Goal: Answer question/provide support

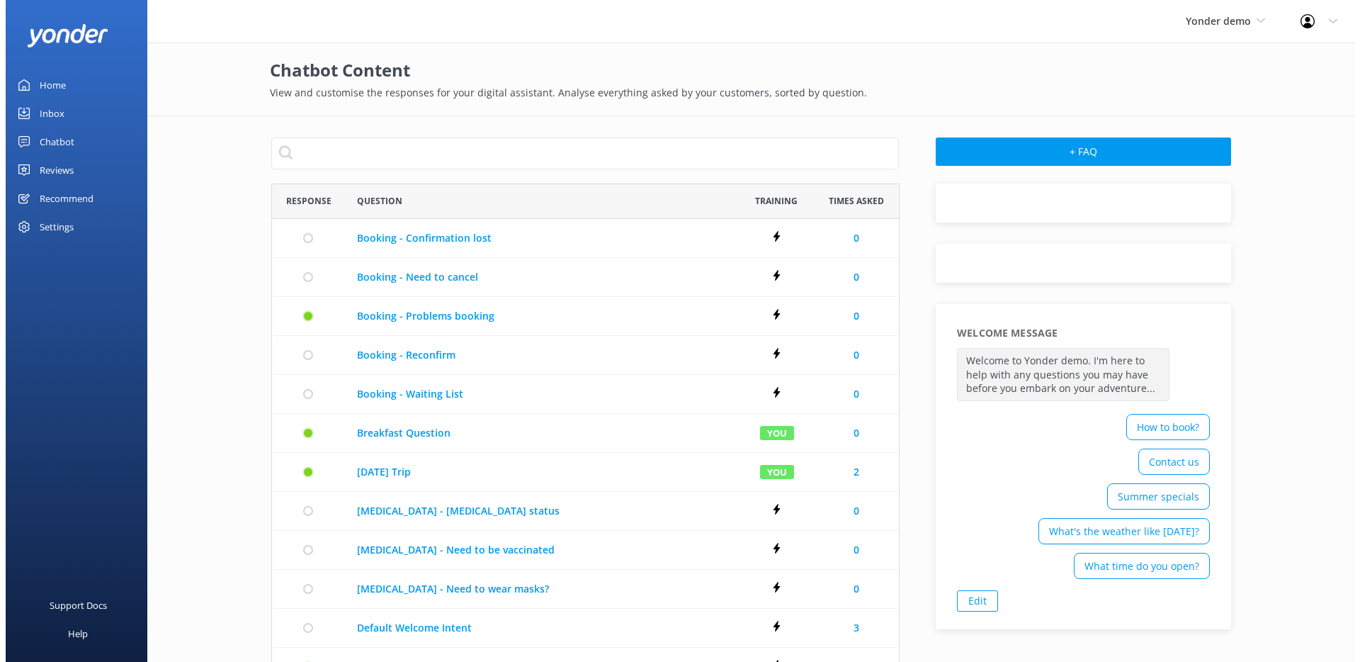
scroll to position [805, 617]
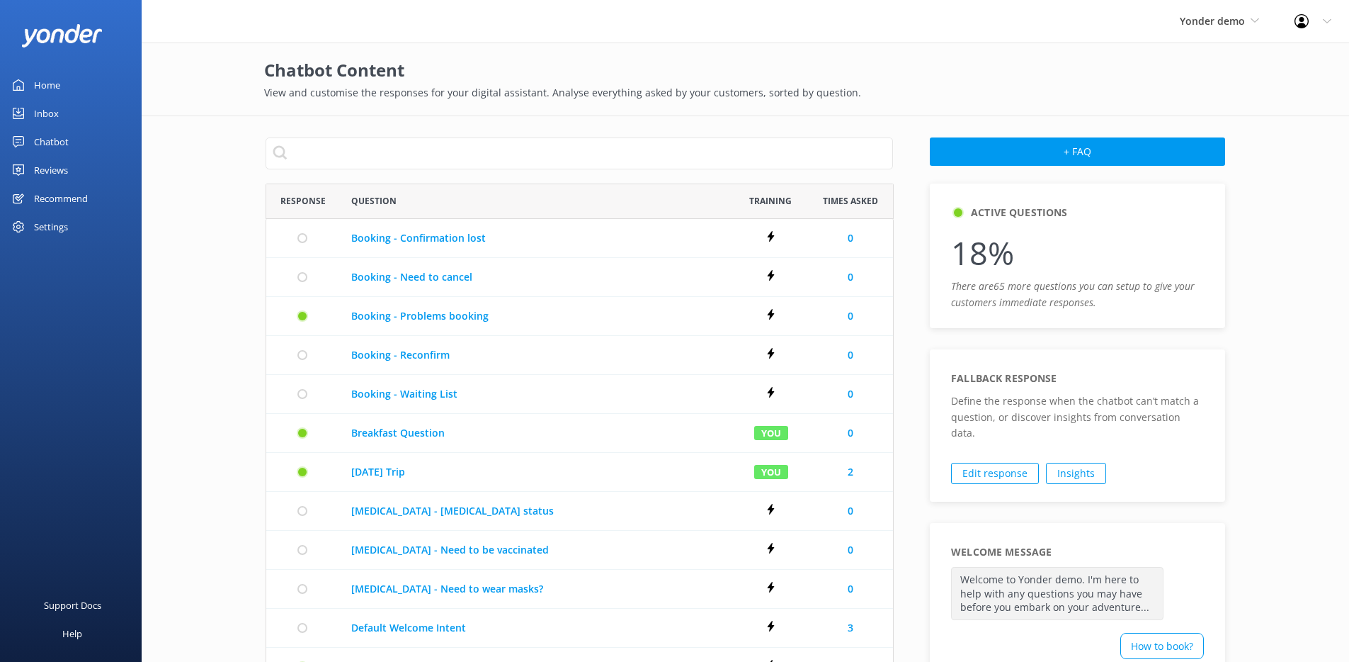
click at [72, 150] on link "Chatbot" at bounding box center [71, 142] width 142 height 28
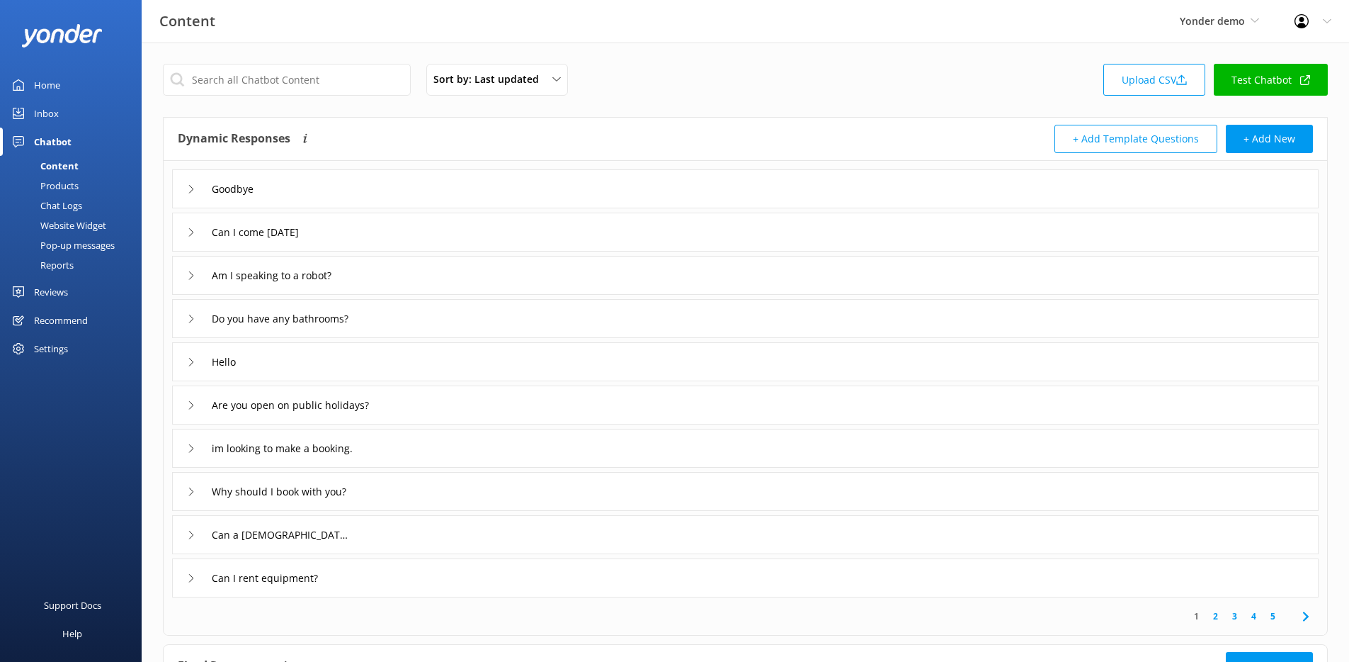
click at [80, 229] on div "Website Widget" at bounding box center [58, 225] width 98 height 20
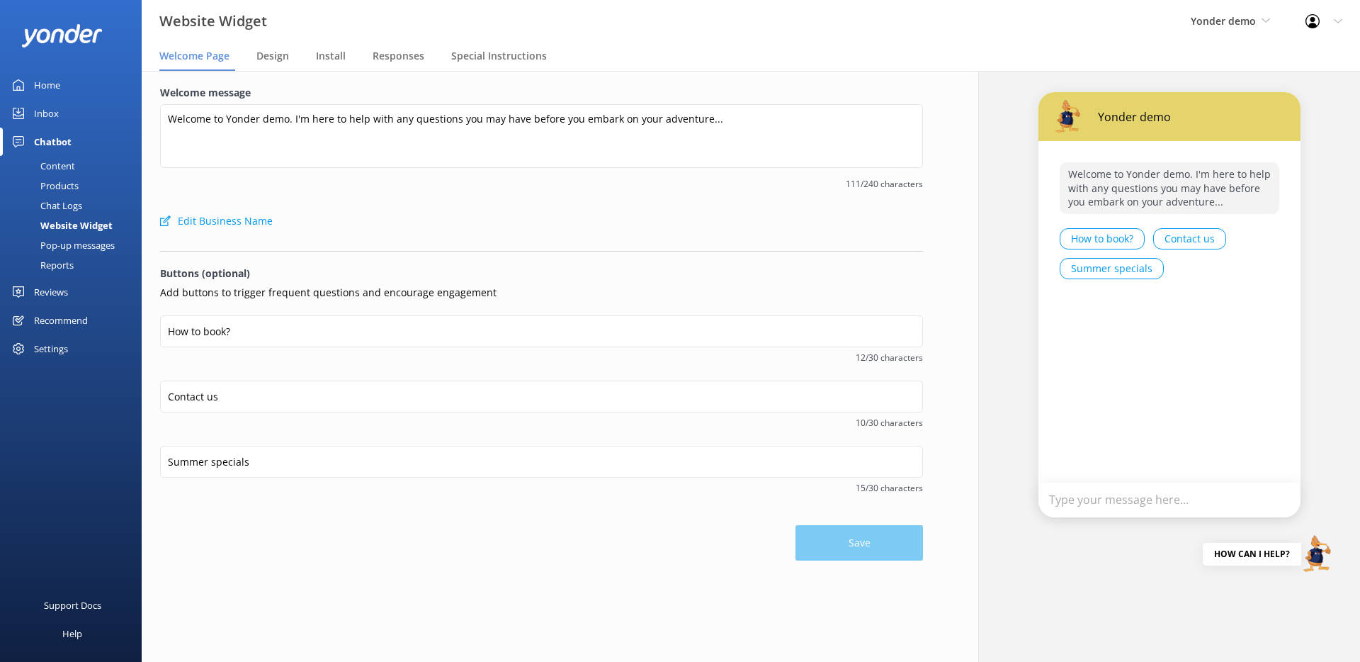
click at [67, 240] on div "Pop-up messages" at bounding box center [62, 245] width 106 height 20
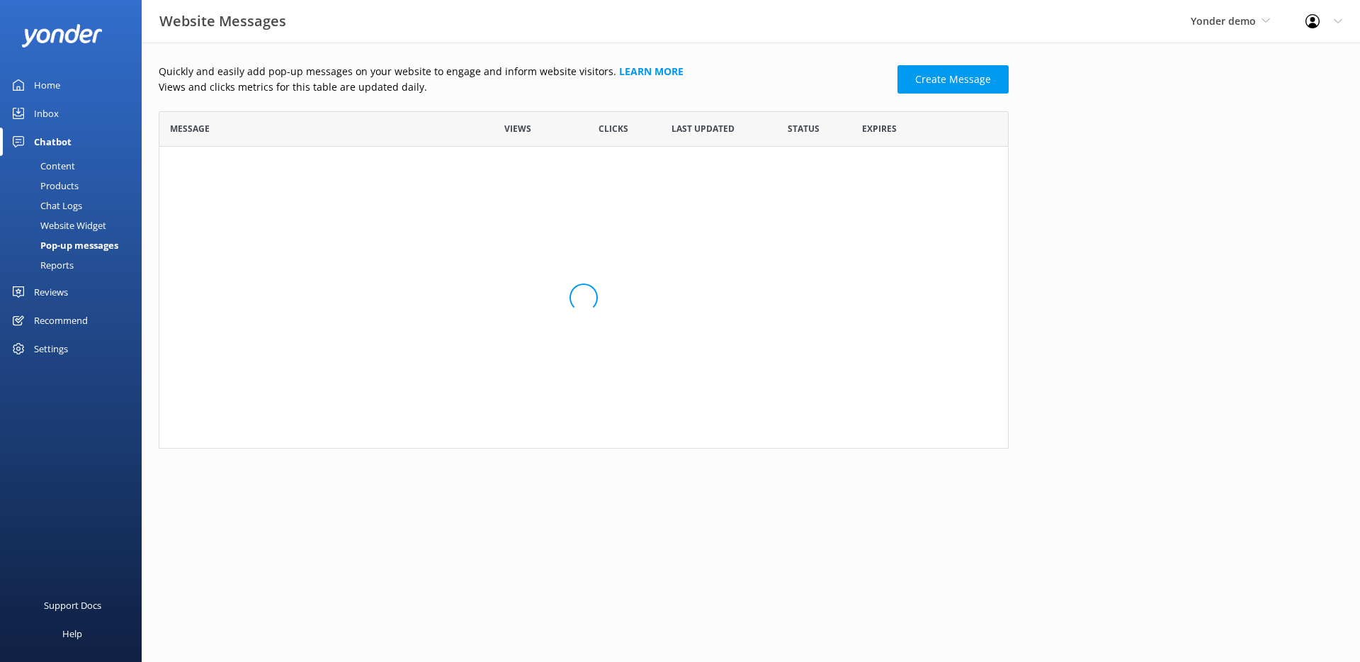
scroll to position [327, 839]
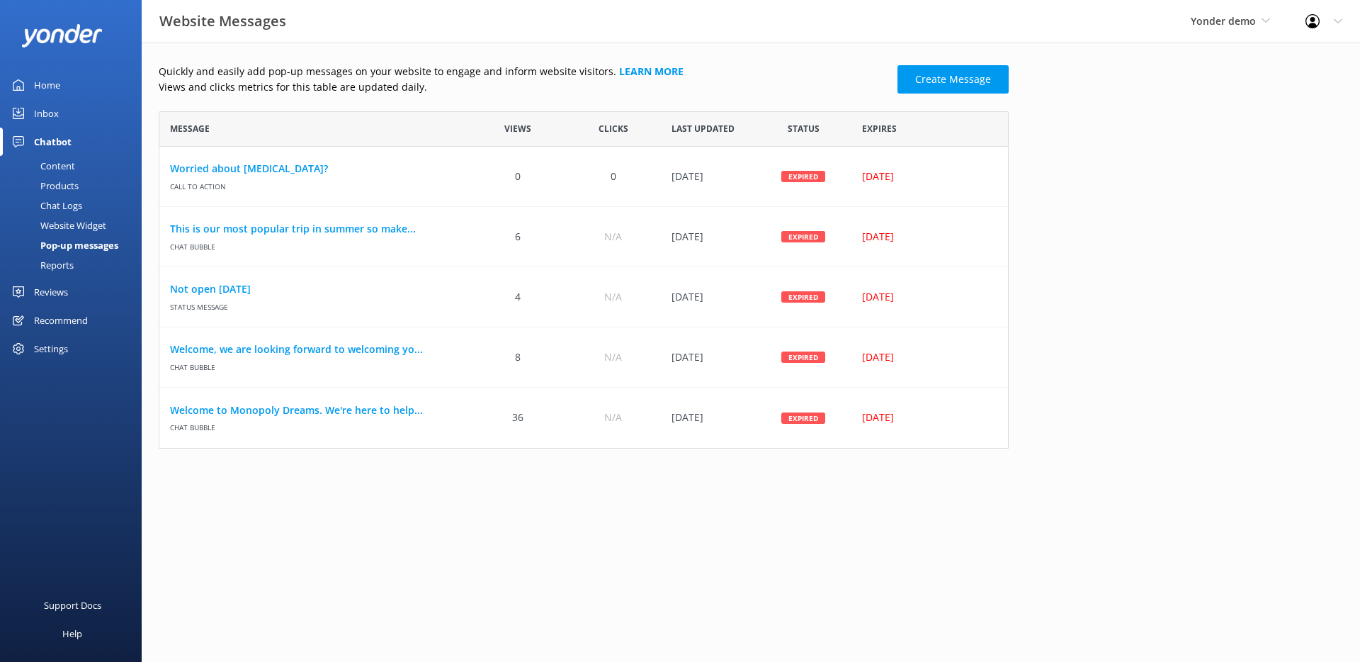
click at [72, 203] on div "Chat Logs" at bounding box center [46, 206] width 74 height 20
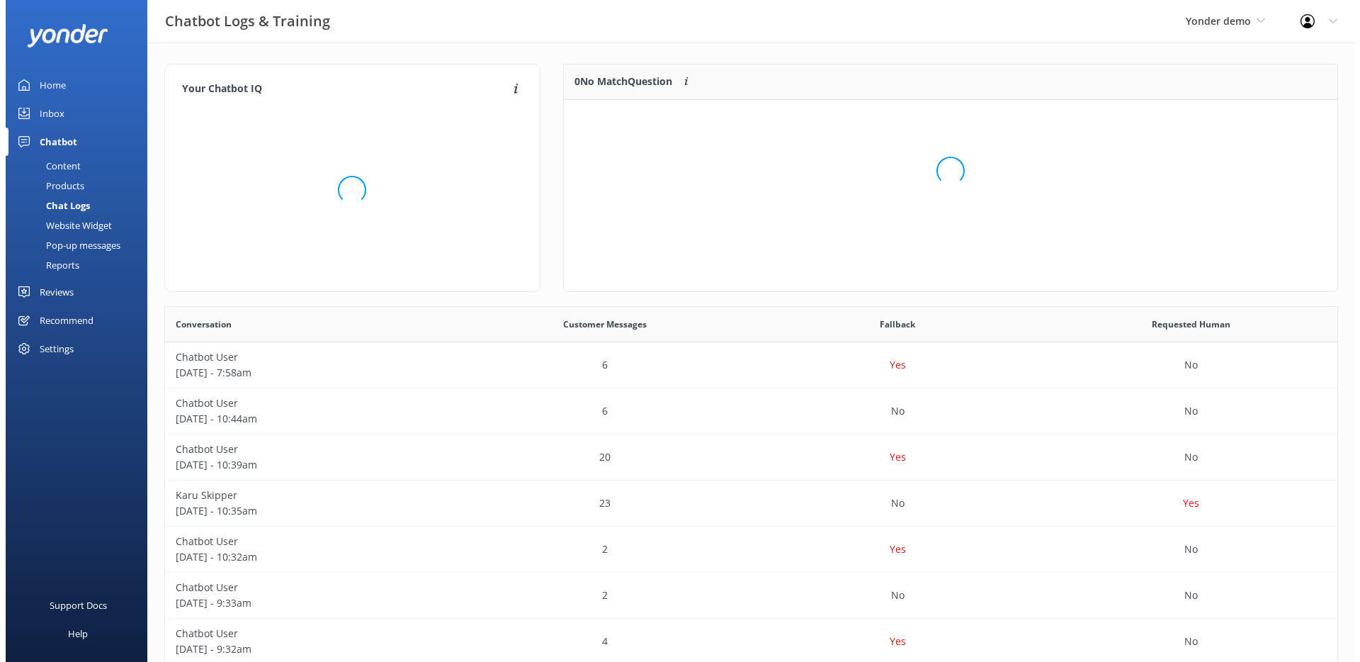
scroll to position [167, 763]
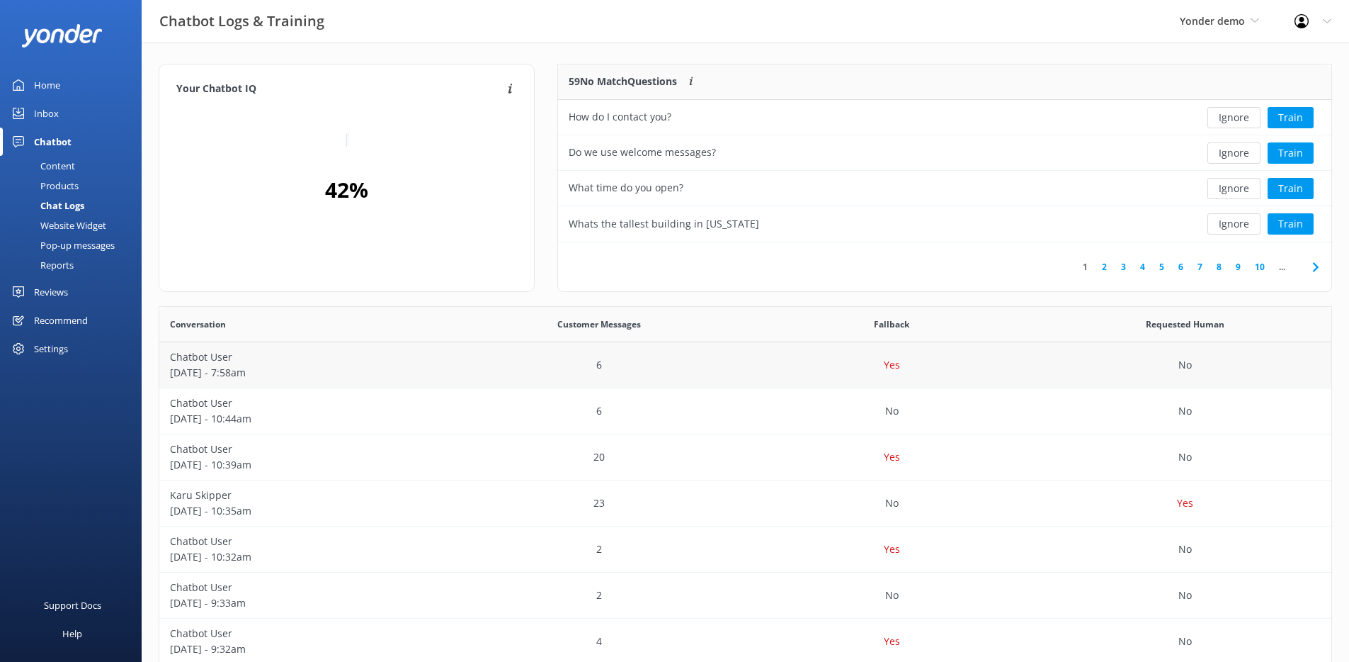
click at [536, 352] on div "6" at bounding box center [599, 365] width 293 height 46
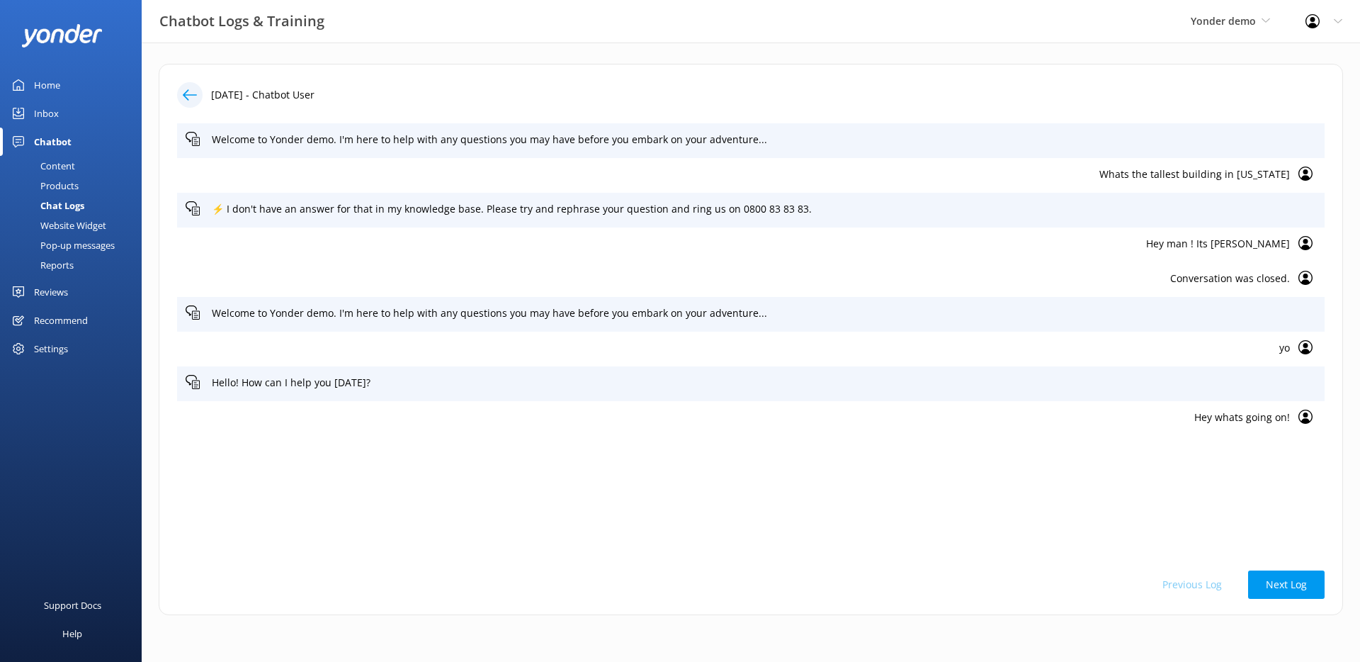
click at [1199, 246] on p "Hey man ! Its [PERSON_NAME]" at bounding box center [738, 244] width 1104 height 16
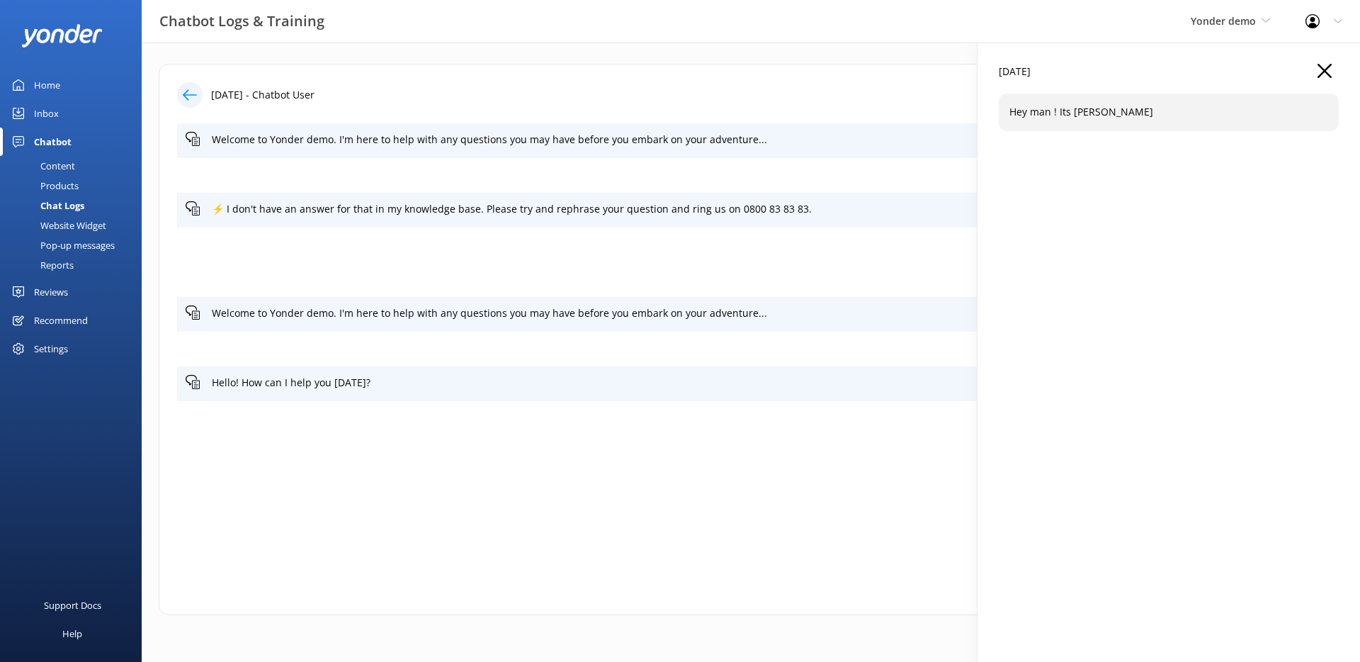
click at [1330, 69] on icon "button" at bounding box center [1325, 71] width 14 height 14
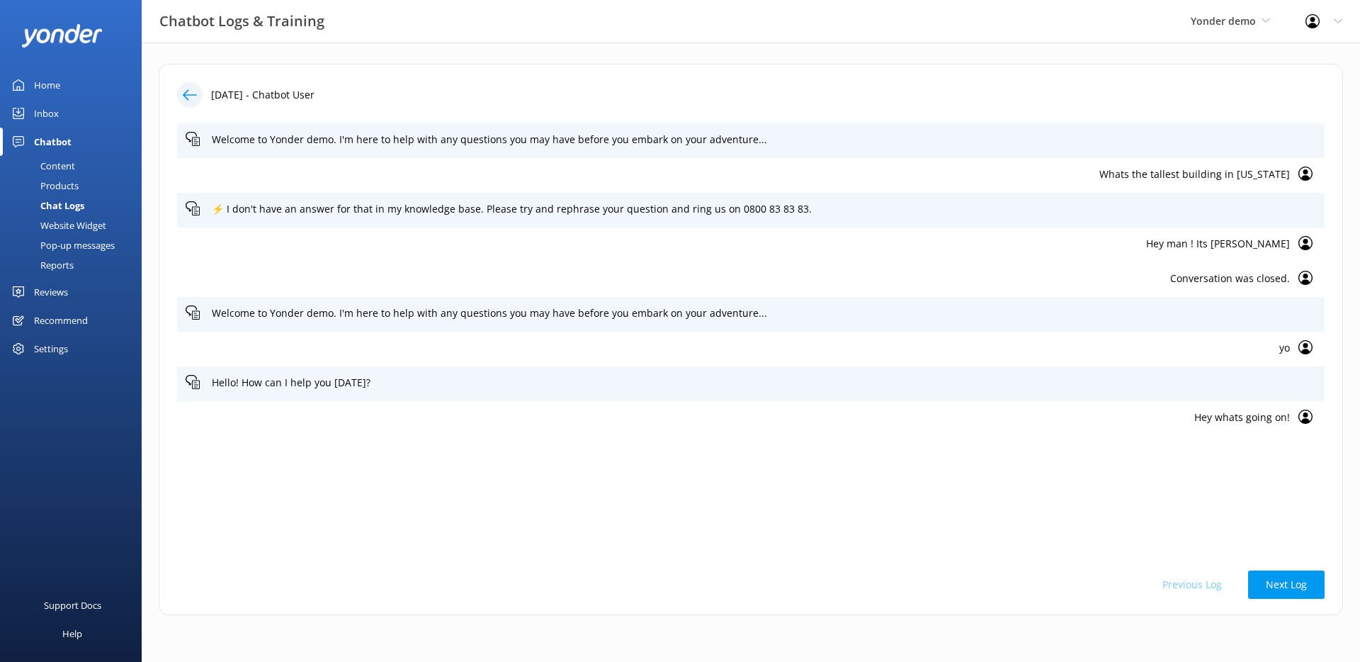
click at [1043, 418] on p "Hey whats going on!" at bounding box center [738, 417] width 1104 height 16
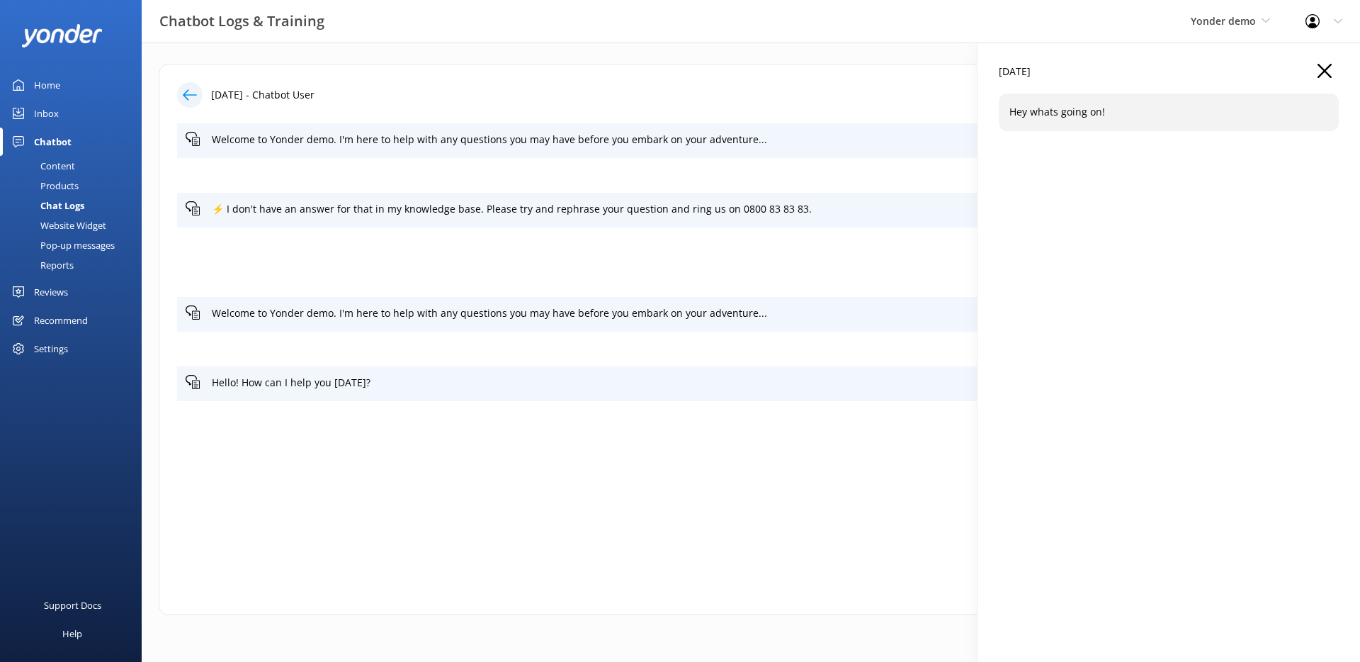
click at [1323, 72] on use "button" at bounding box center [1325, 71] width 14 height 14
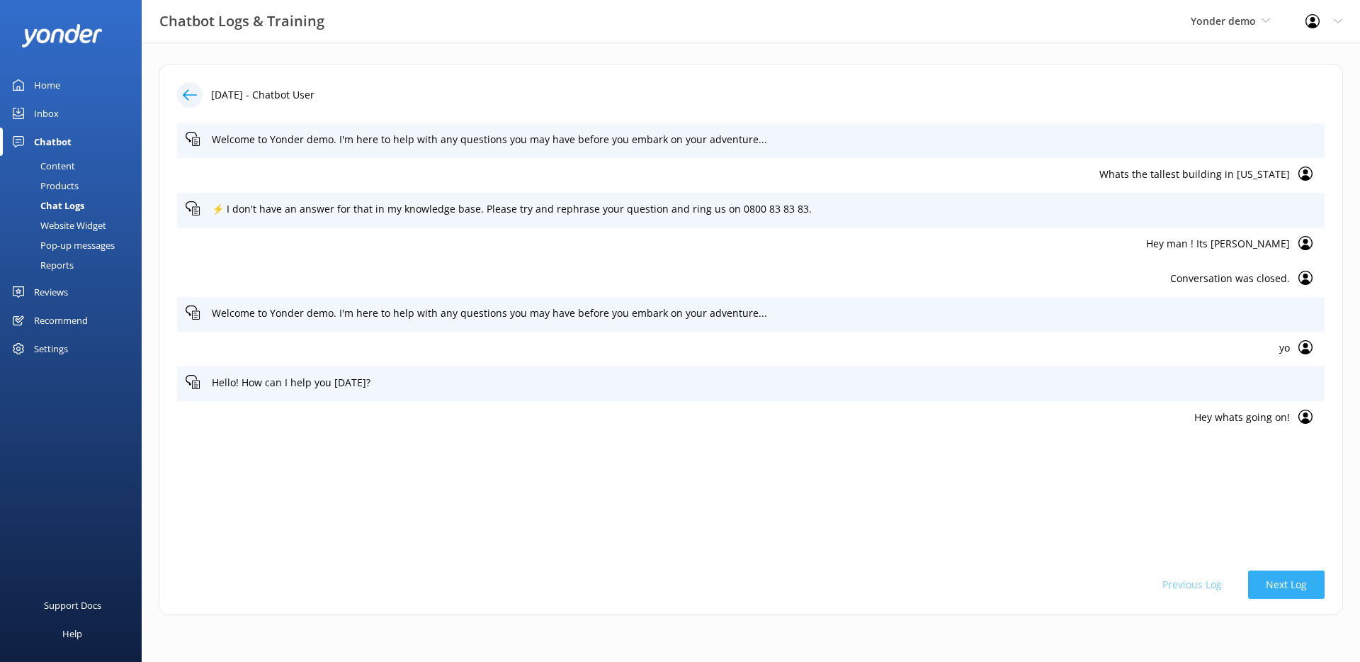
click at [1301, 585] on button "Next Log" at bounding box center [1286, 584] width 77 height 28
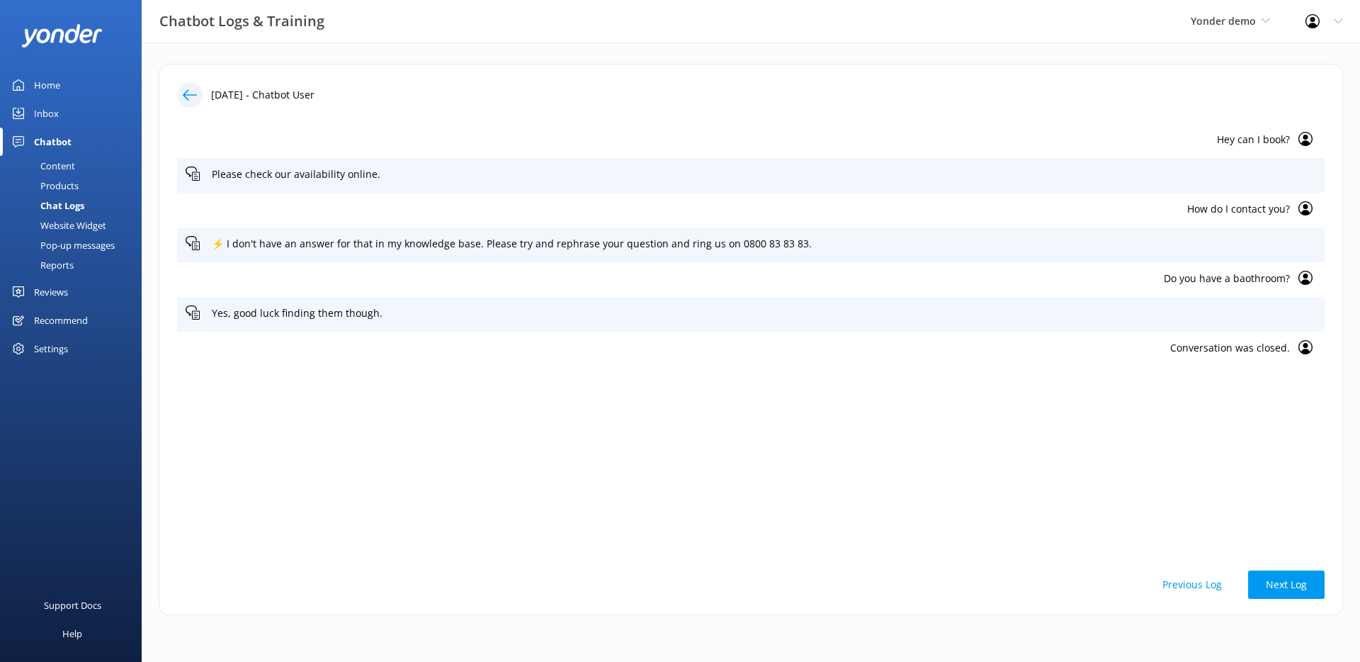
click at [985, 213] on p "How do I contact you?" at bounding box center [738, 209] width 1104 height 16
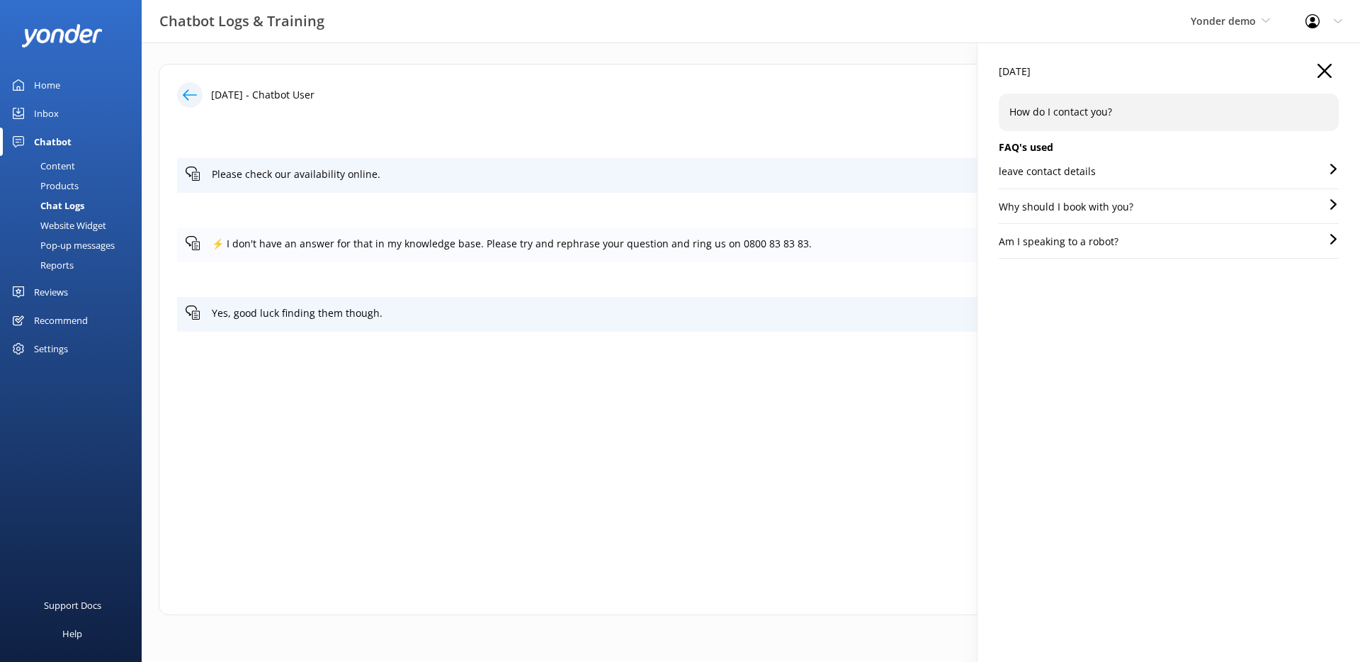
click at [733, 255] on div "⚡ I don't have an answer for that in my knowledge base. Please try and rephrase…" at bounding box center [751, 244] width 1148 height 35
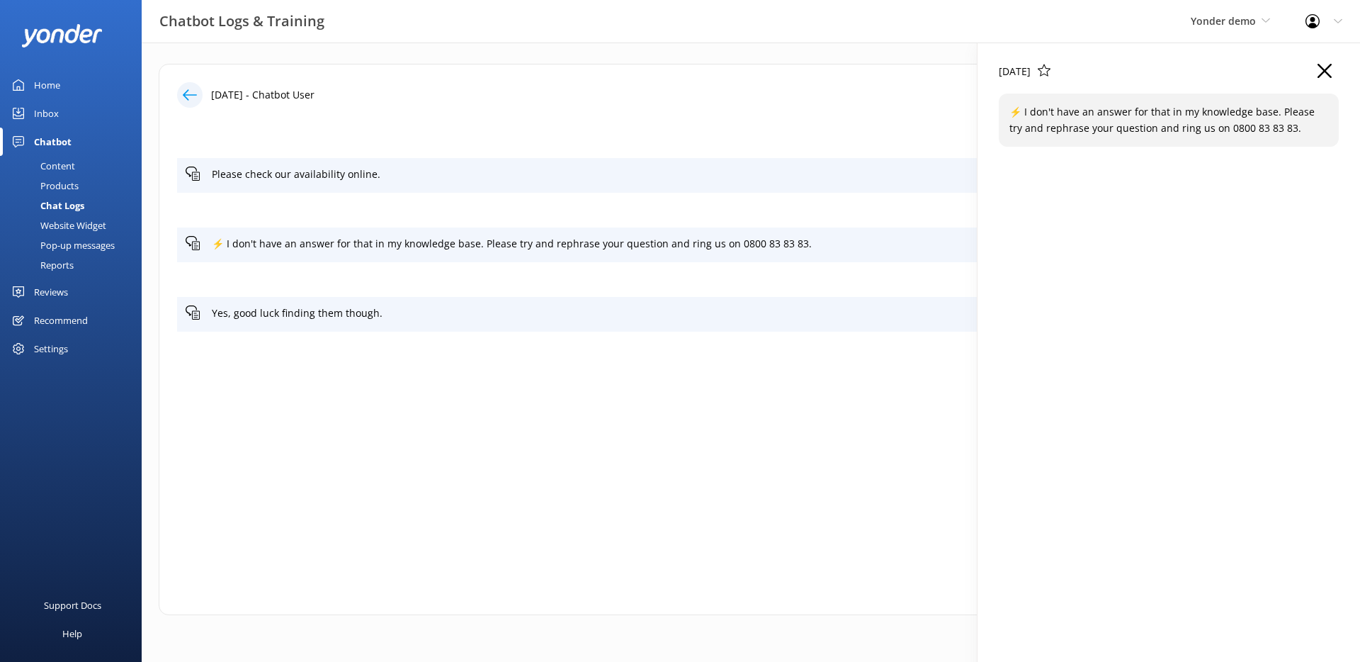
click at [727, 278] on p "Do you have a baothroom?" at bounding box center [738, 279] width 1104 height 16
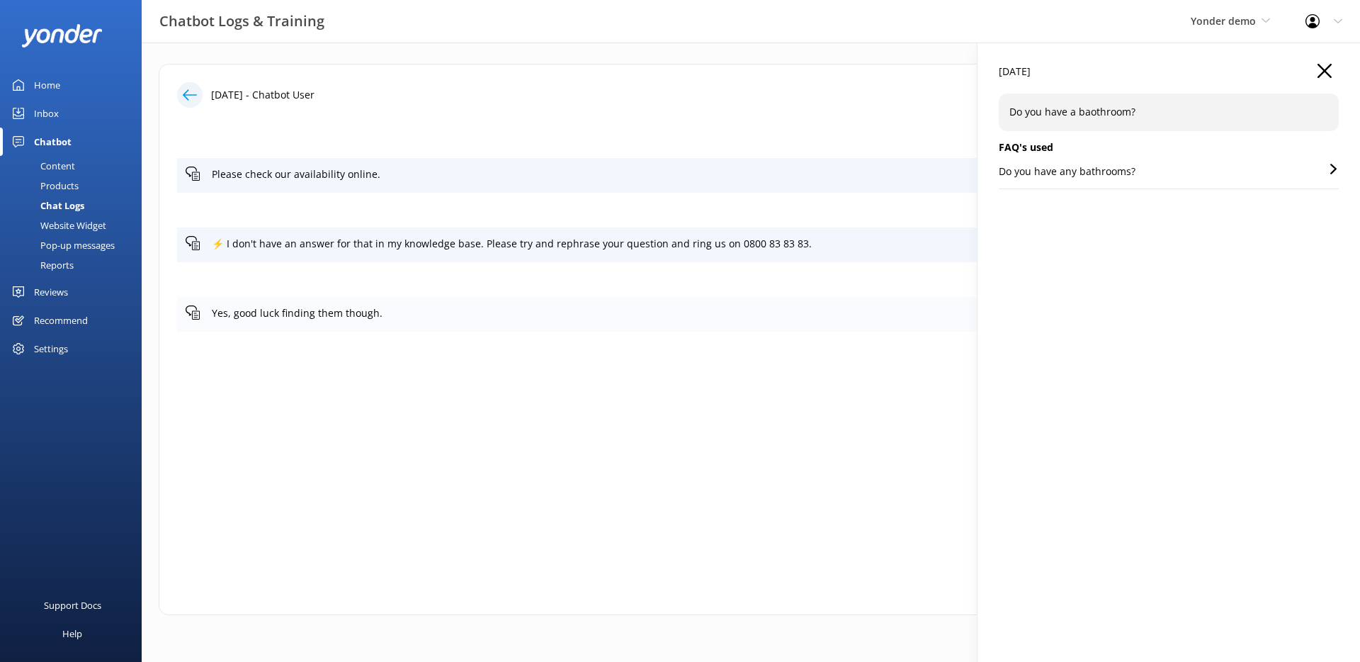
click at [727, 297] on div "Yes, good luck finding them though." at bounding box center [751, 314] width 1148 height 35
click at [732, 276] on p "Do you have a baothroom?" at bounding box center [738, 279] width 1104 height 16
click at [1118, 169] on p "Do you have any bathrooms?" at bounding box center [1067, 172] width 137 height 16
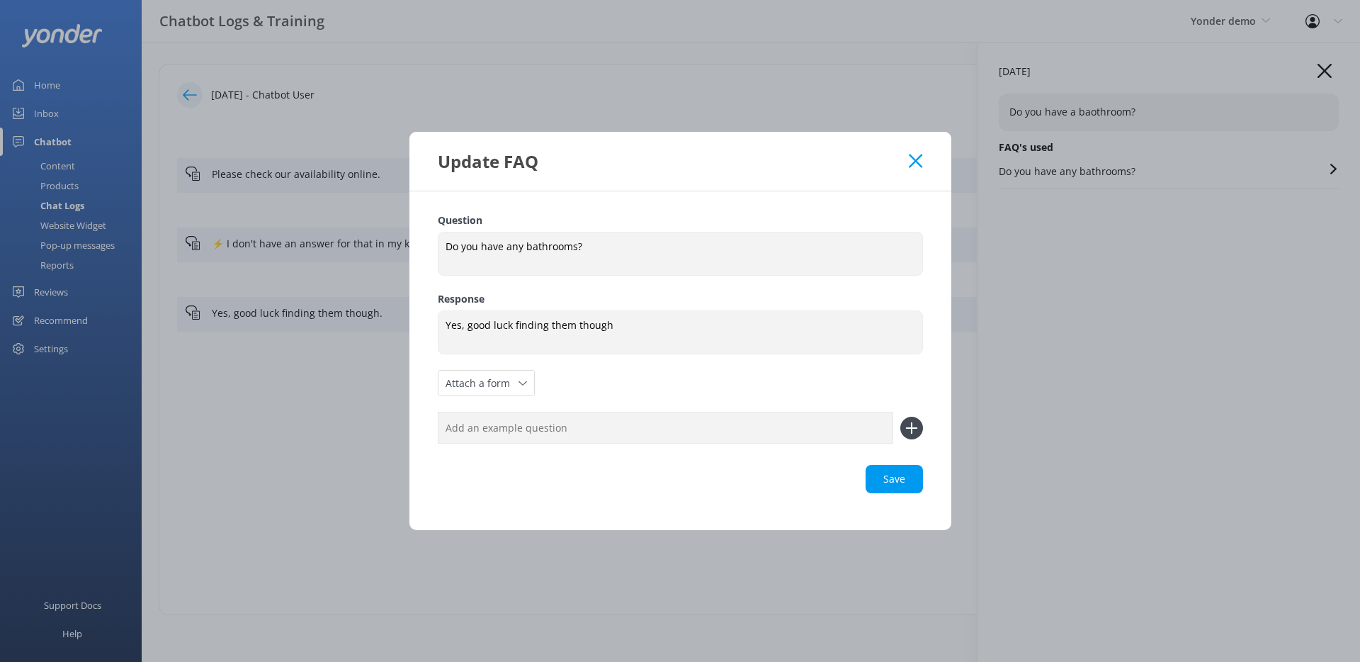
click at [915, 162] on use at bounding box center [915, 160] width 13 height 13
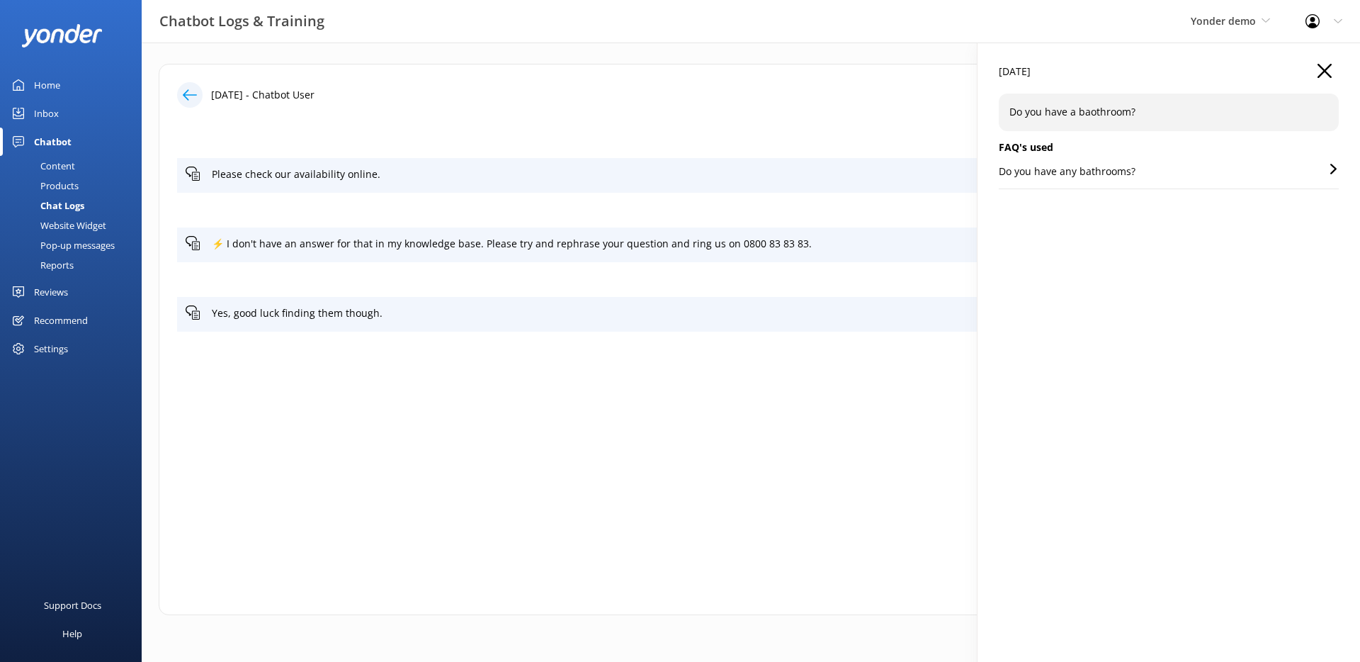
click at [1327, 71] on icon "button" at bounding box center [1325, 71] width 14 height 14
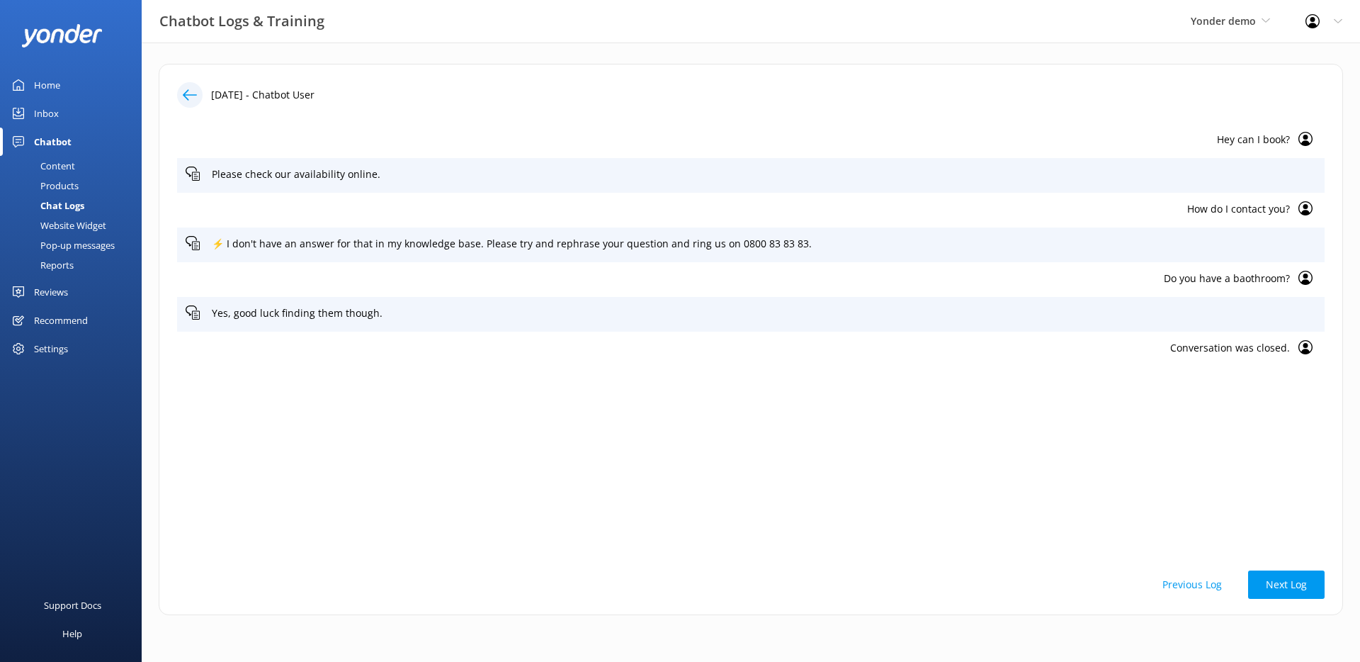
click at [192, 96] on icon at bounding box center [190, 95] width 14 height 14
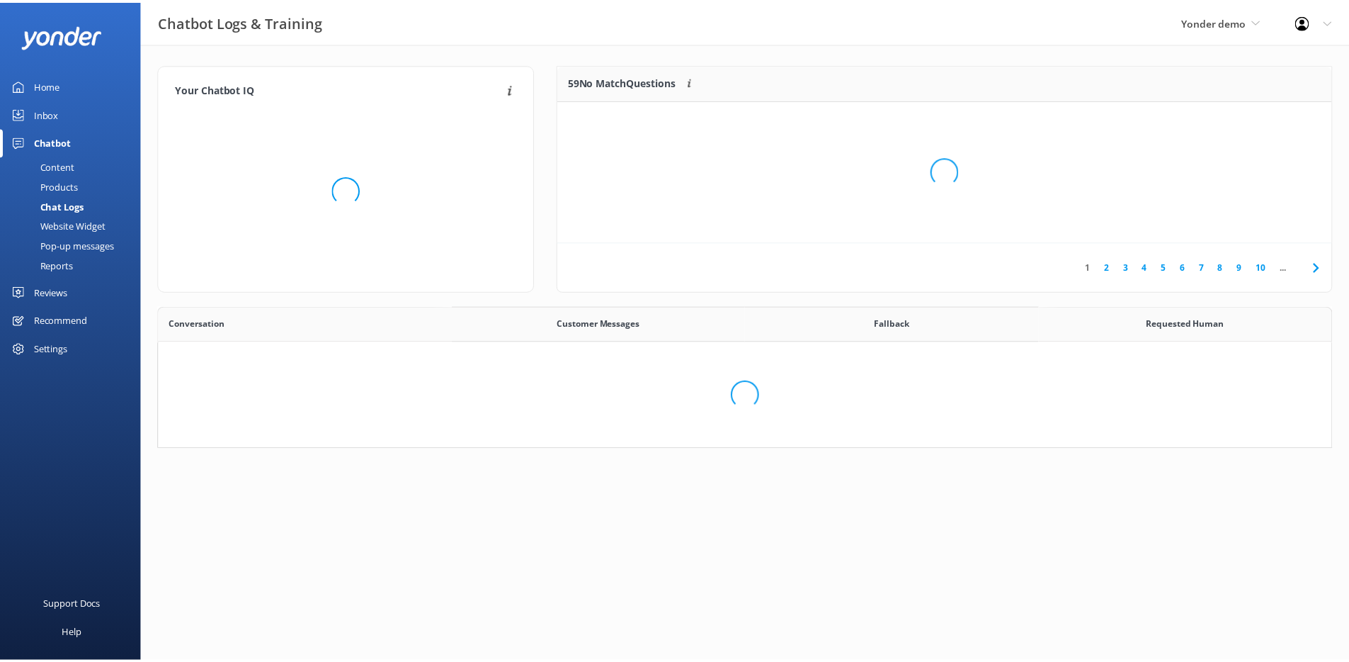
scroll to position [486, 1162]
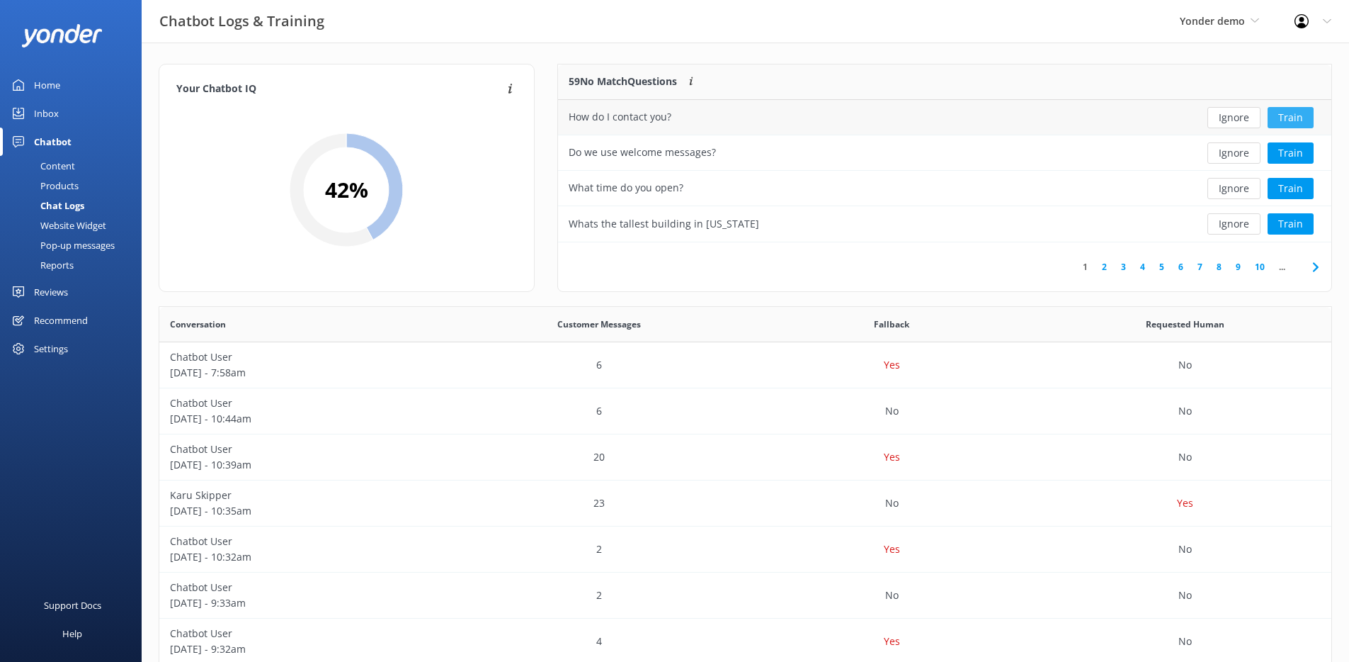
click at [1296, 116] on button "Train" at bounding box center [1291, 117] width 46 height 21
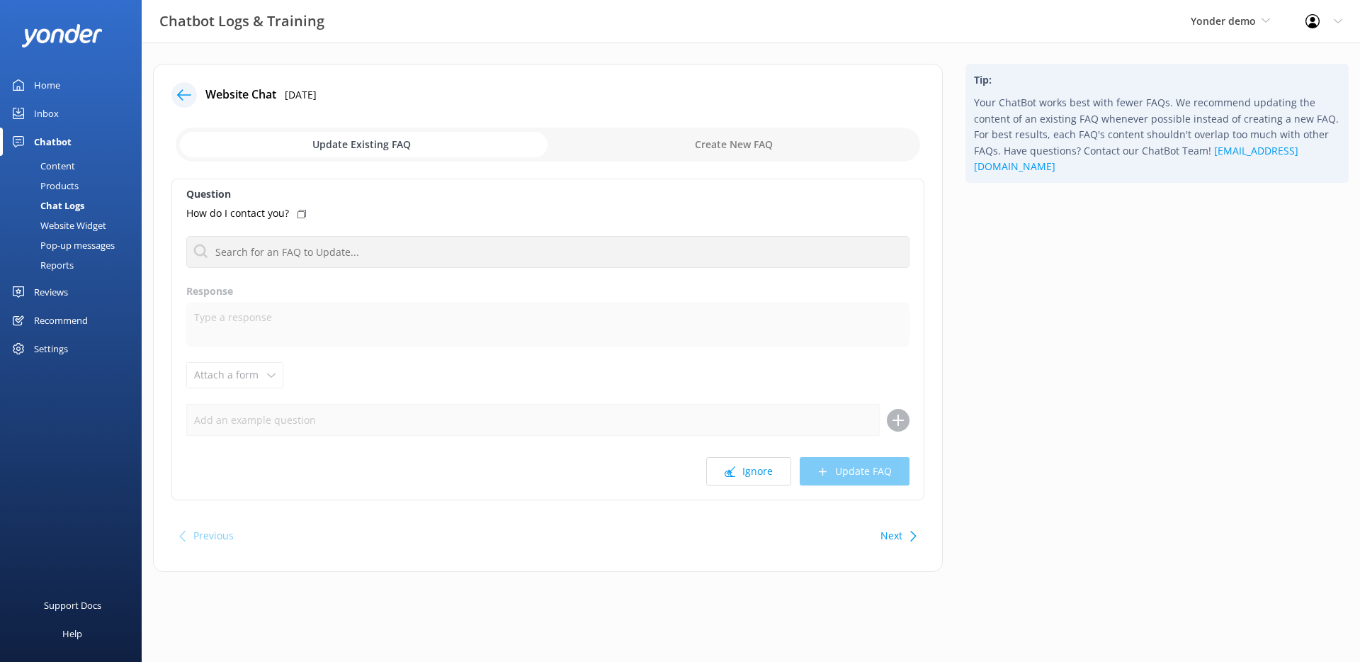
click at [169, 98] on div "Website Chat [DATE] Update Existing FAQ Create New FAQ Question How do I contac…" at bounding box center [548, 318] width 790 height 508
click at [179, 99] on icon at bounding box center [184, 95] width 14 height 14
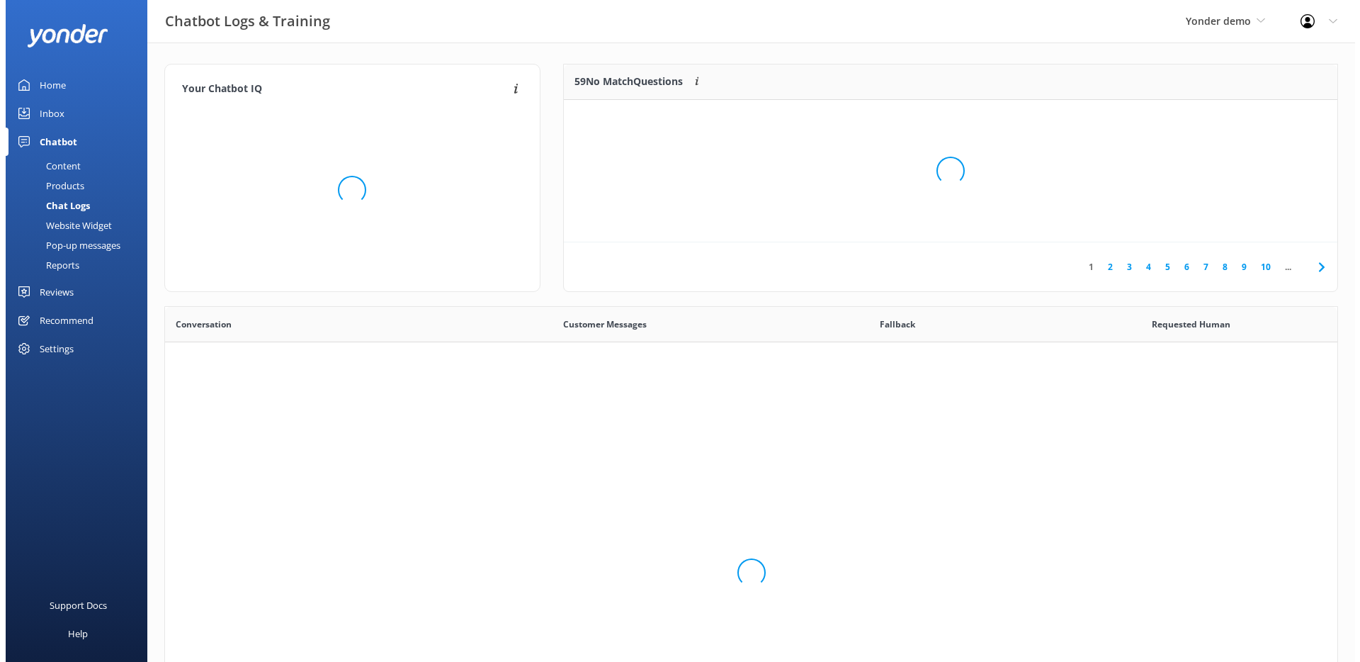
scroll to position [486, 1162]
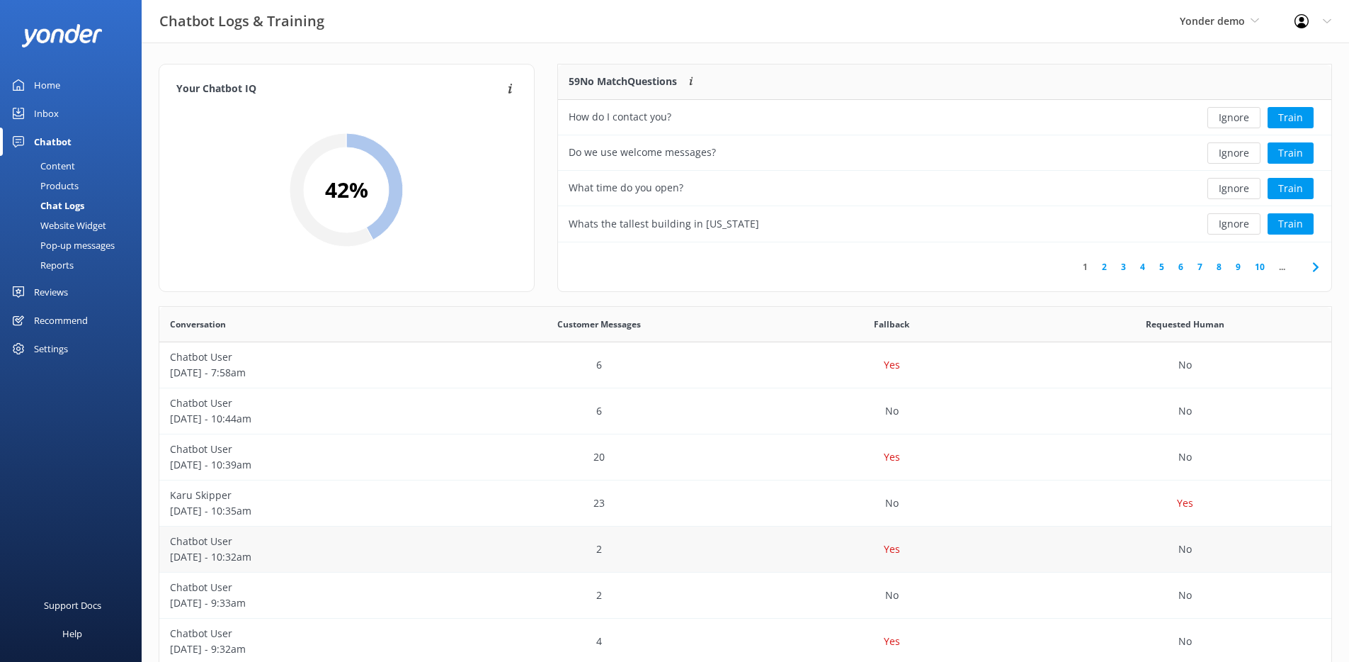
click at [807, 560] on div "Yes" at bounding box center [892, 549] width 293 height 46
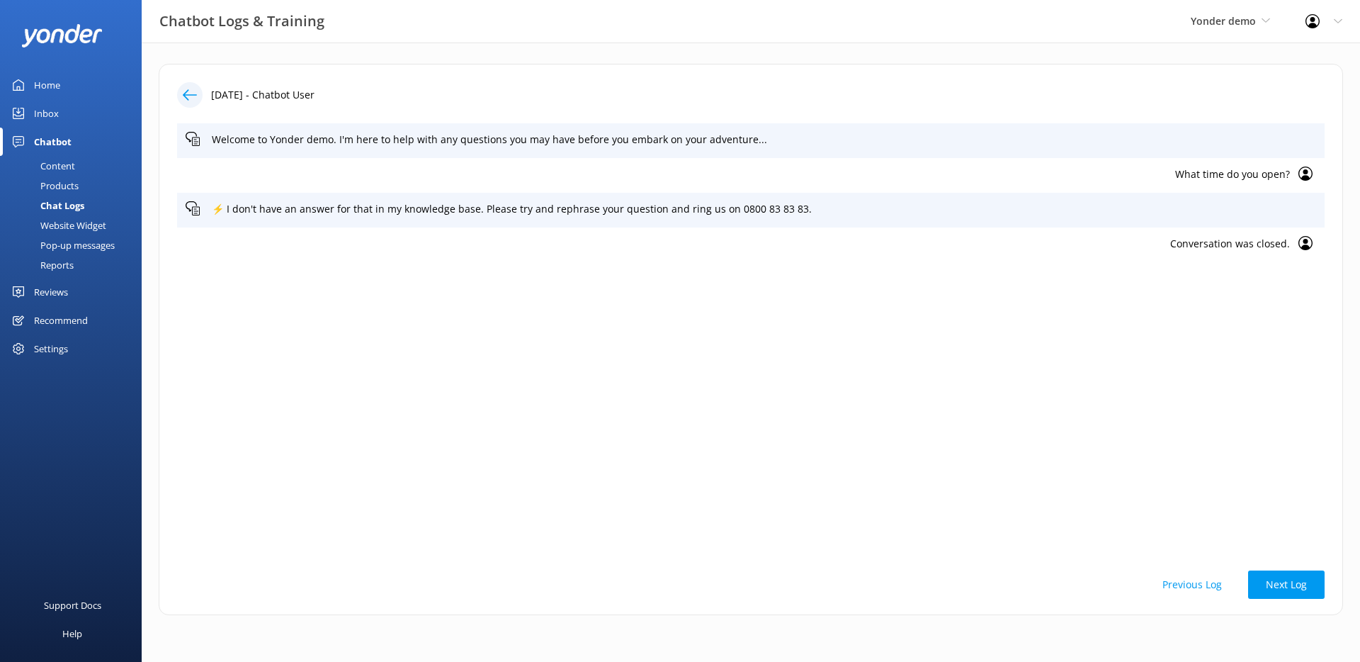
click at [1072, 176] on p "What time do you open?" at bounding box center [738, 174] width 1104 height 16
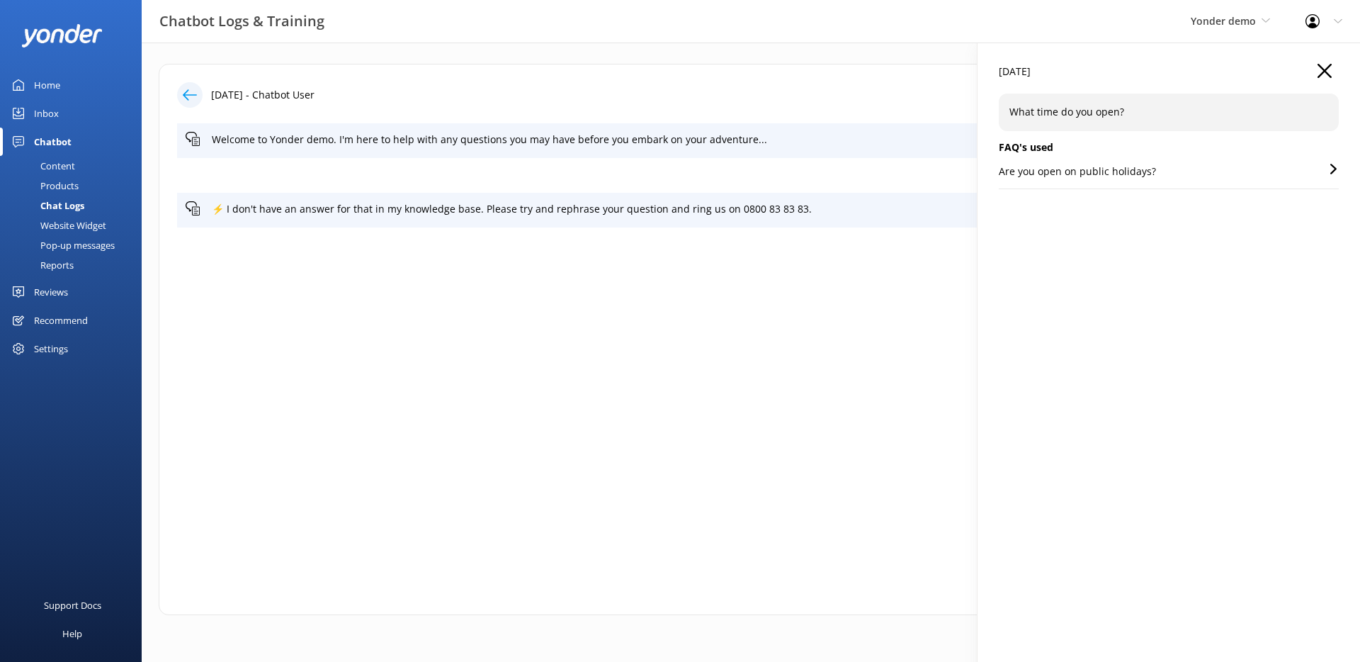
click at [1065, 176] on p "Are you open on public holidays?" at bounding box center [1077, 172] width 157 height 16
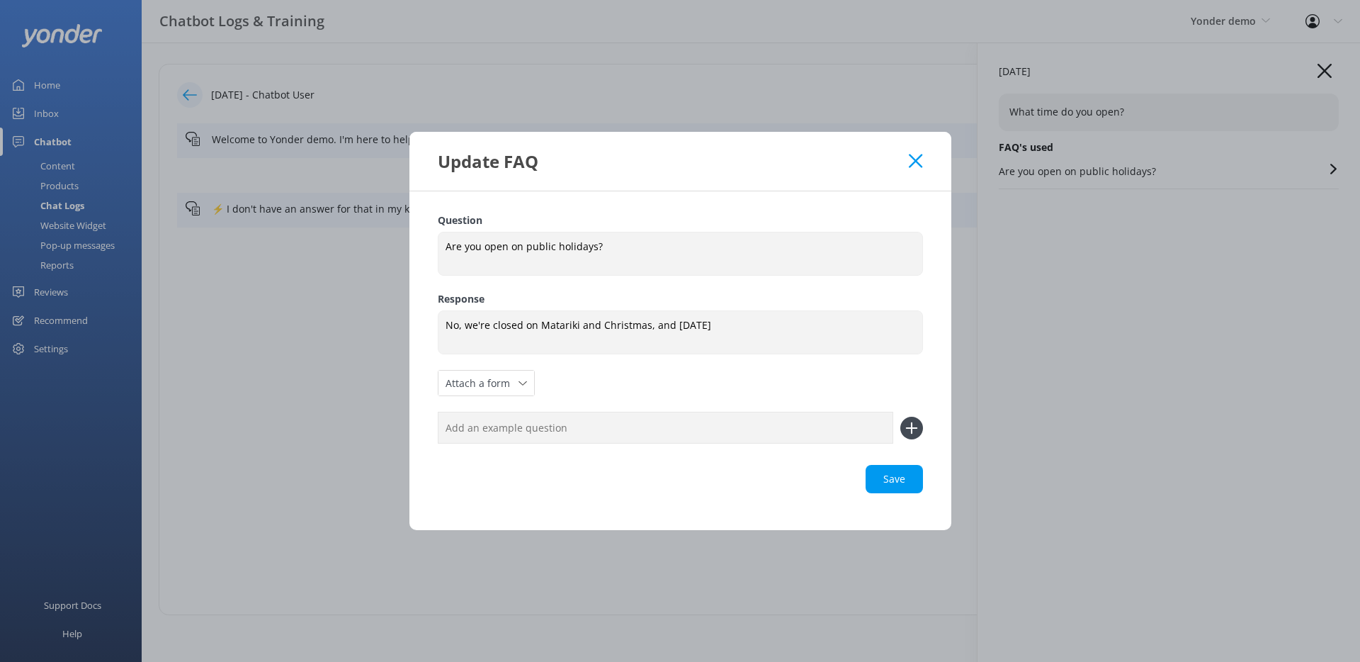
click at [920, 161] on icon at bounding box center [915, 161] width 13 height 14
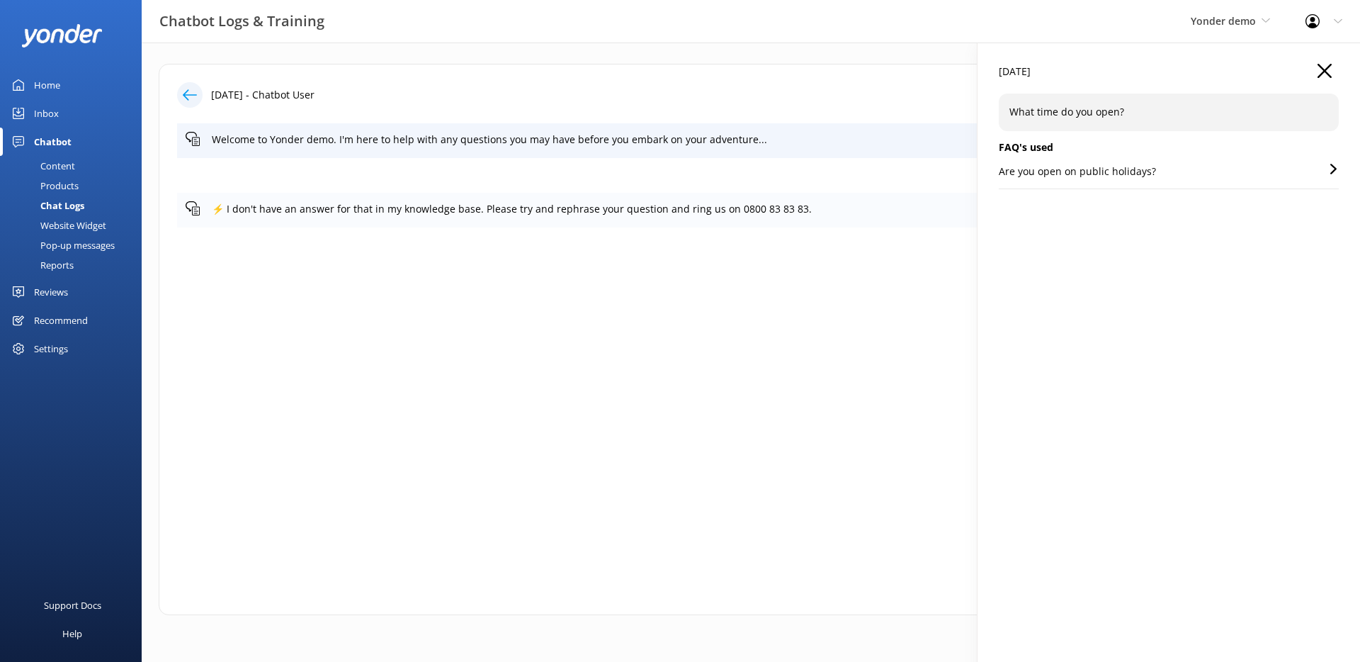
click at [749, 199] on div "⚡ I don't have an answer for that in my knowledge base. Please try and rephrase…" at bounding box center [751, 210] width 1148 height 35
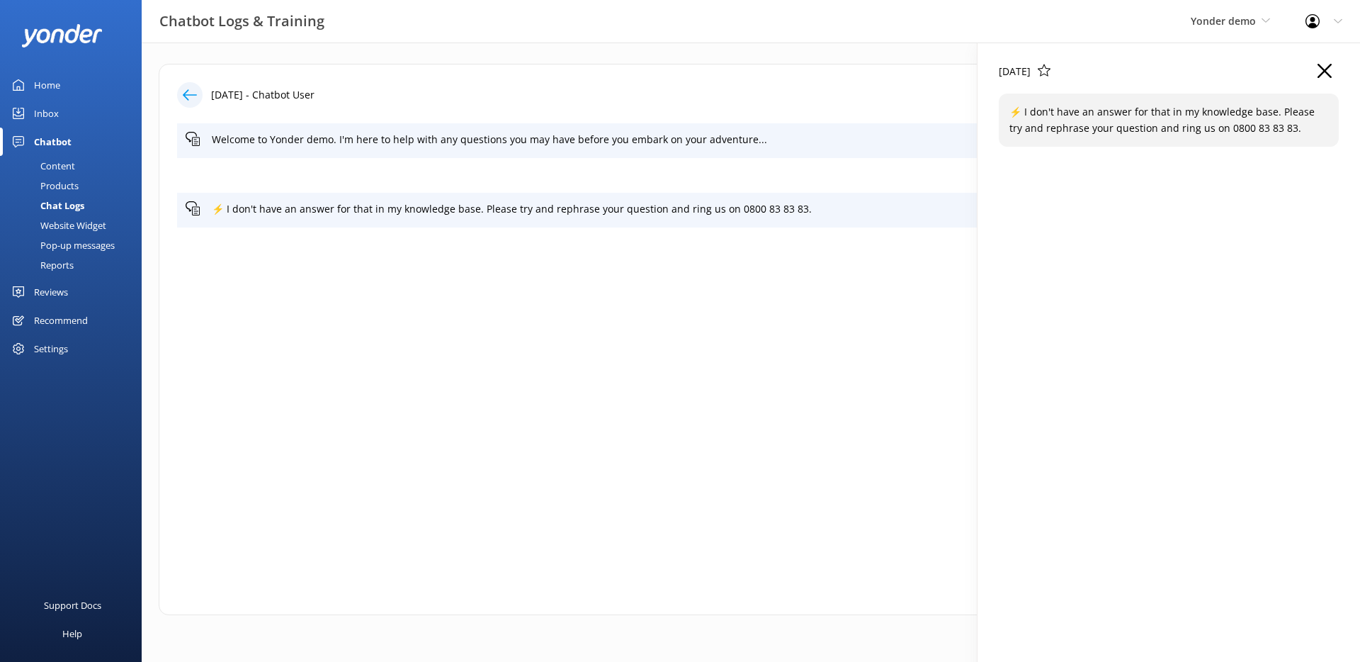
click at [1329, 72] on icon "button" at bounding box center [1325, 71] width 14 height 14
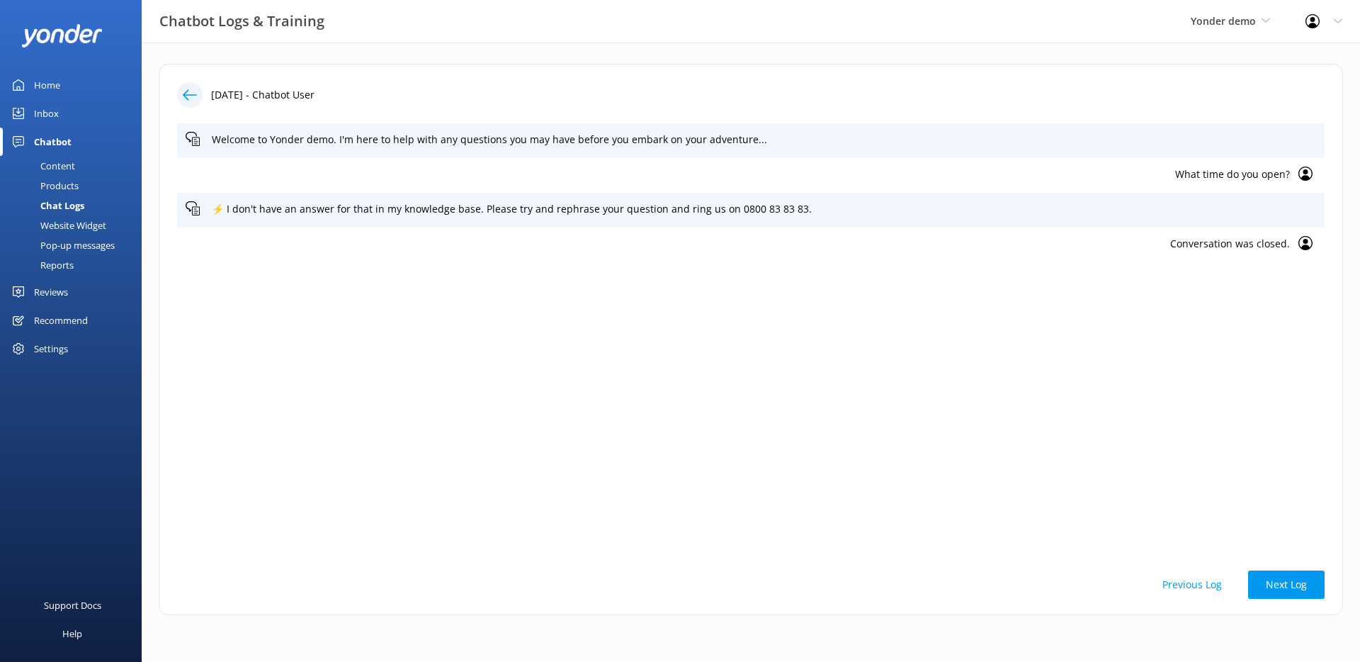
click at [188, 96] on icon at bounding box center [190, 95] width 14 height 14
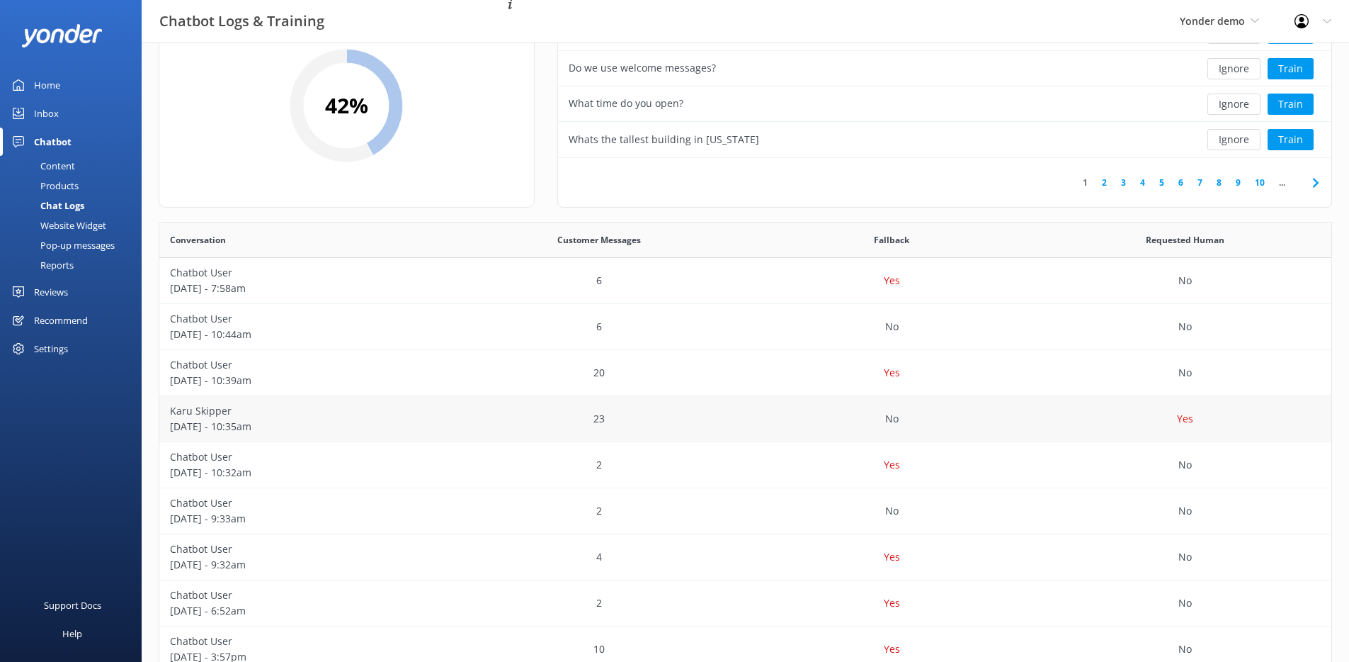
scroll to position [220, 0]
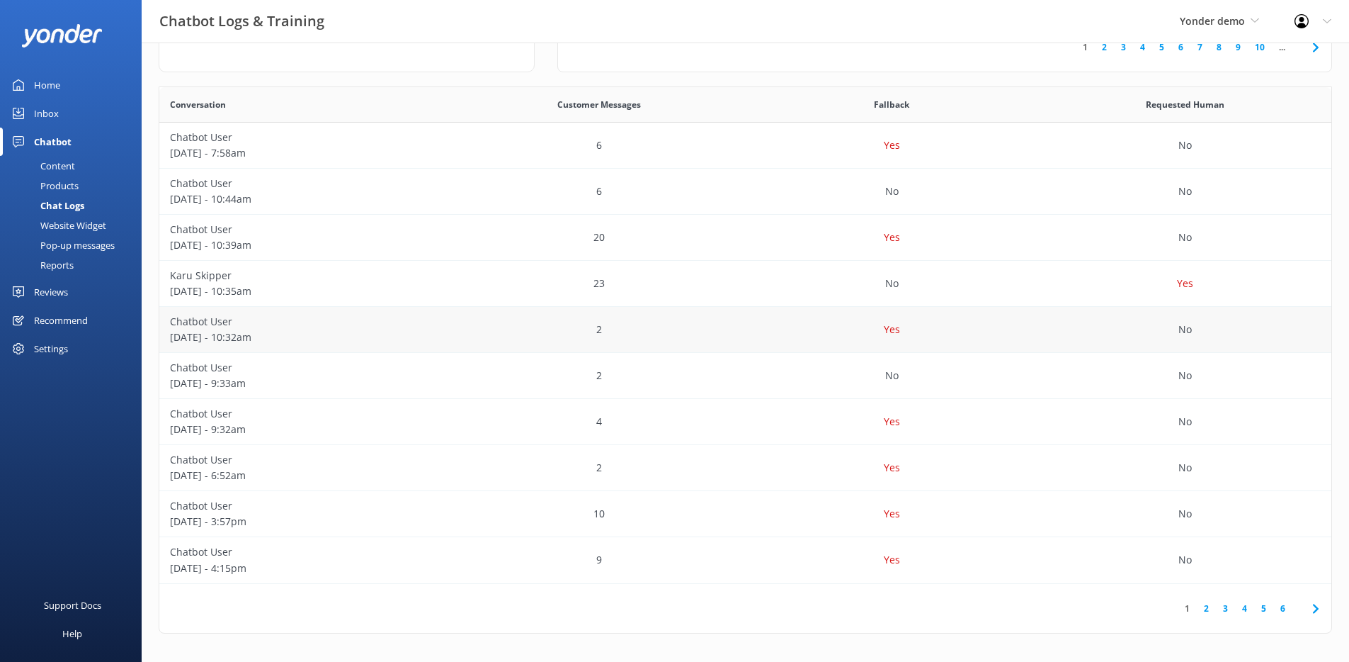
click at [863, 340] on div "Yes" at bounding box center [892, 330] width 293 height 46
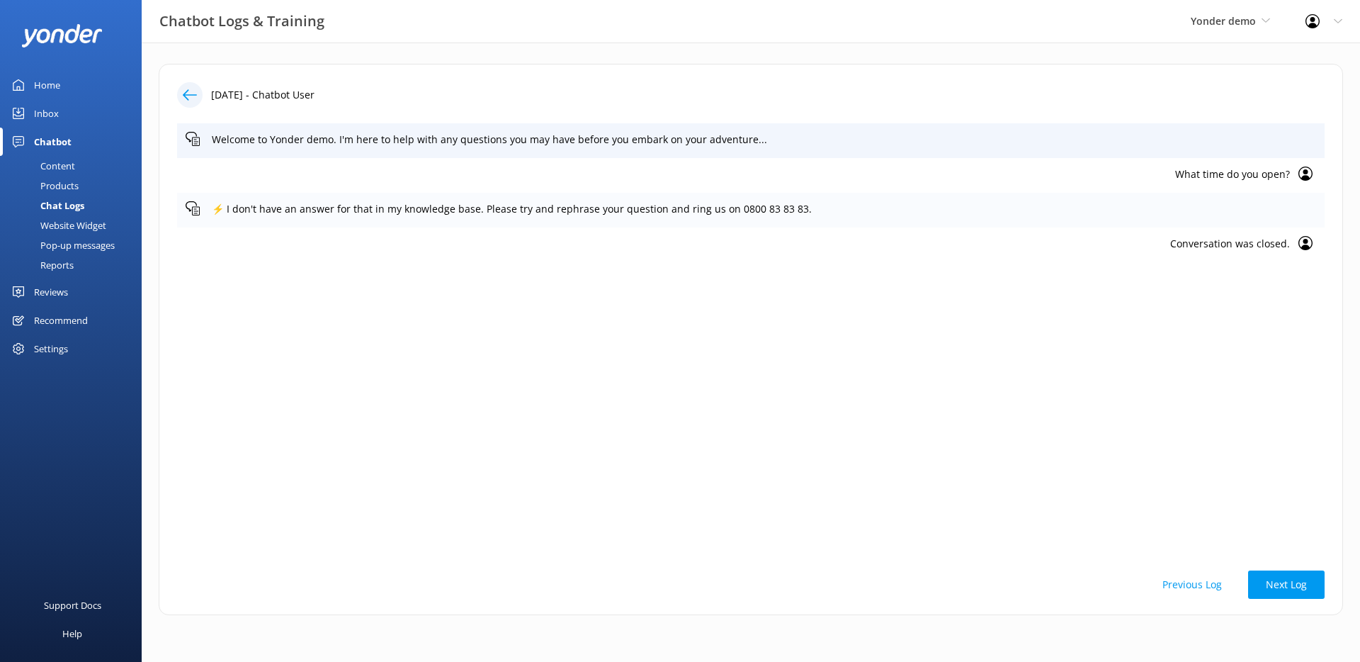
click at [792, 226] on div "⚡ I don't have an answer for that in my knowledge base. Please try and rephrase…" at bounding box center [751, 210] width 1148 height 35
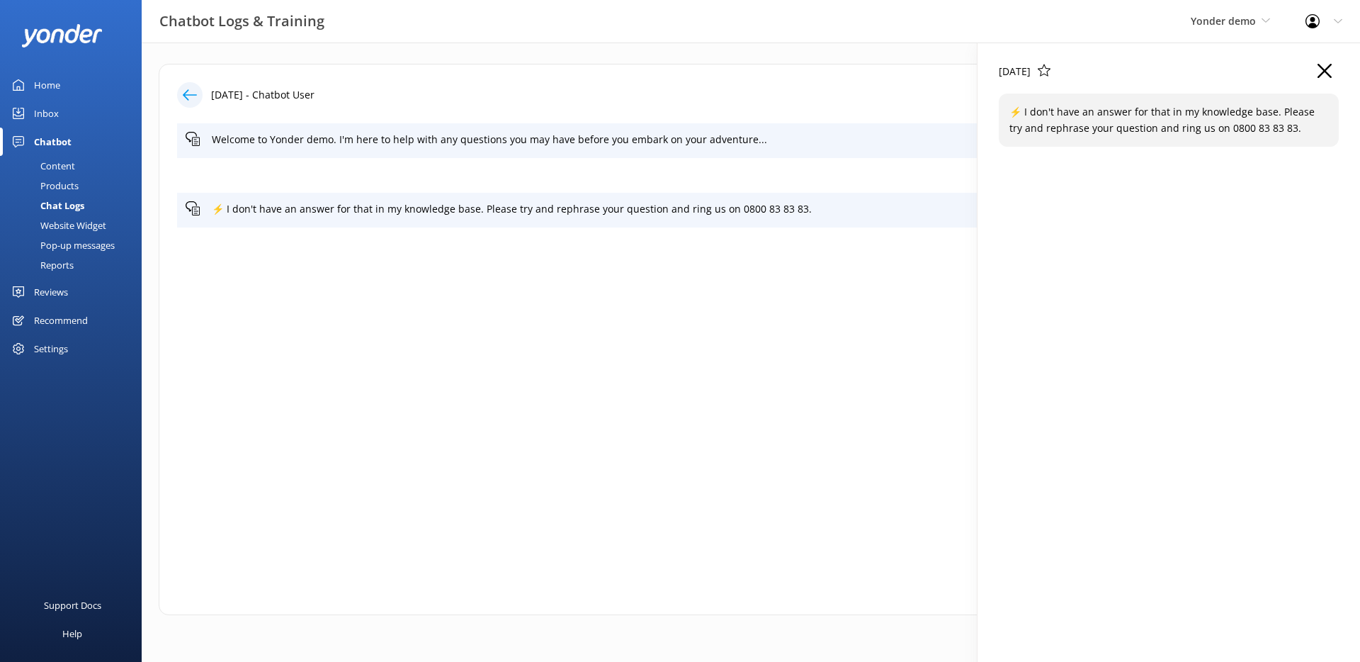
click at [712, 236] on p "Conversation was closed." at bounding box center [738, 244] width 1104 height 16
click at [548, 172] on p "What time do you open?" at bounding box center [738, 174] width 1104 height 16
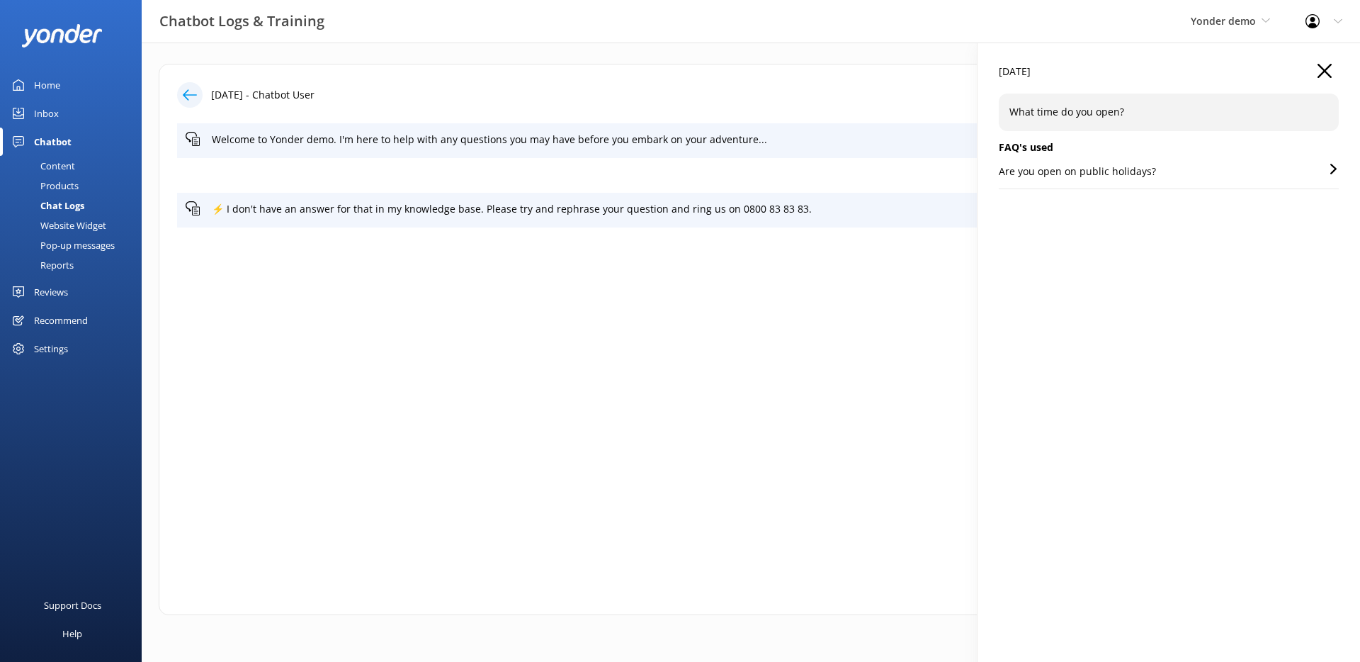
click at [1133, 173] on p "Are you open on public holidays?" at bounding box center [1077, 172] width 157 height 16
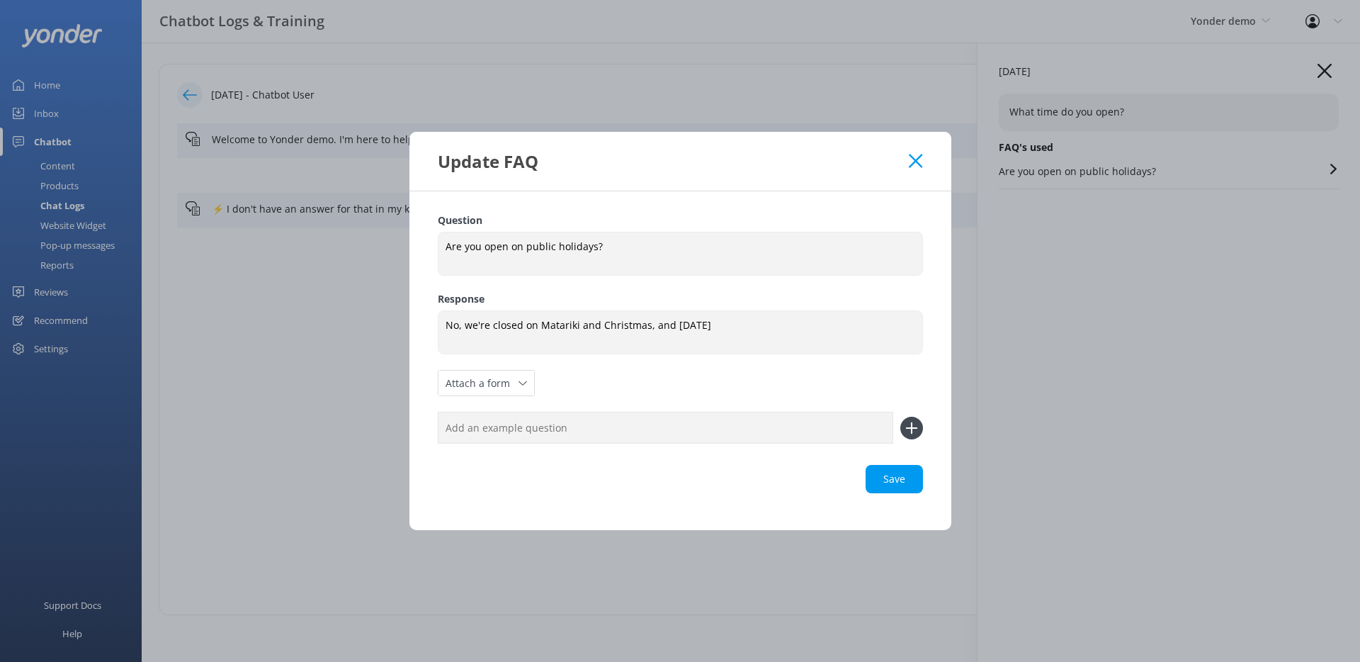
click at [922, 162] on div "Update FAQ" at bounding box center [680, 161] width 542 height 59
click at [922, 161] on icon at bounding box center [915, 161] width 13 height 14
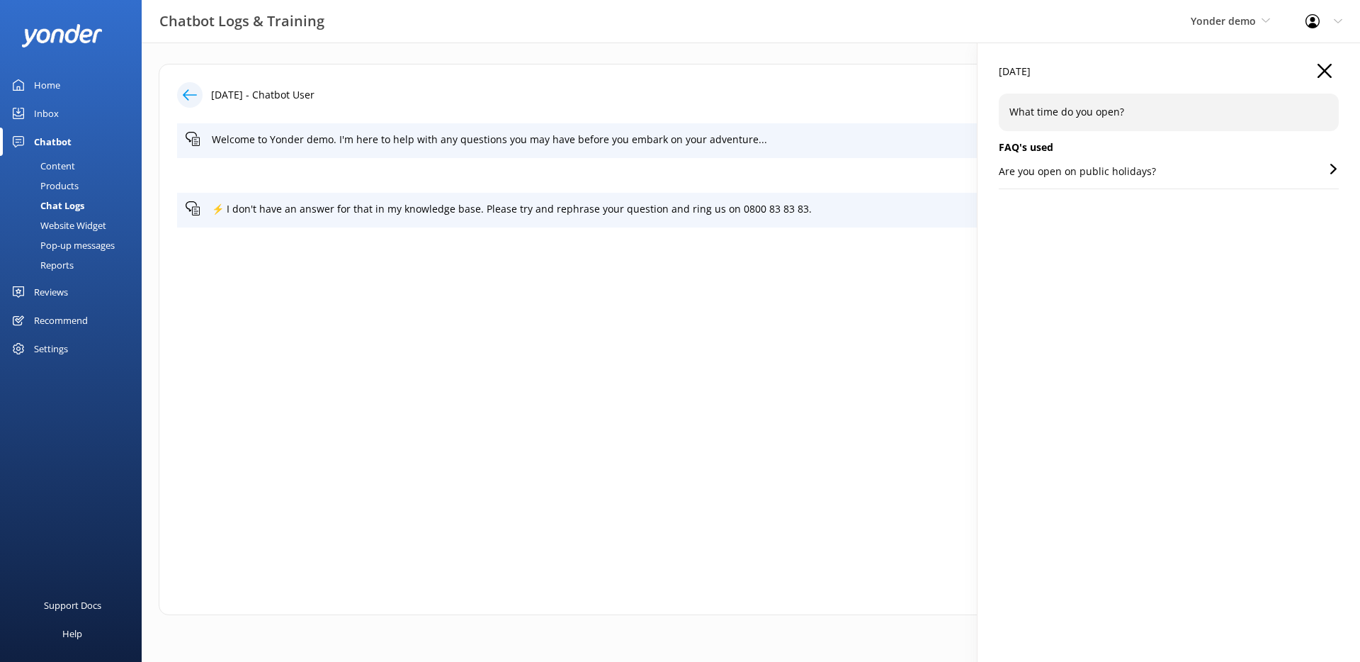
click at [195, 93] on icon at bounding box center [190, 95] width 14 height 14
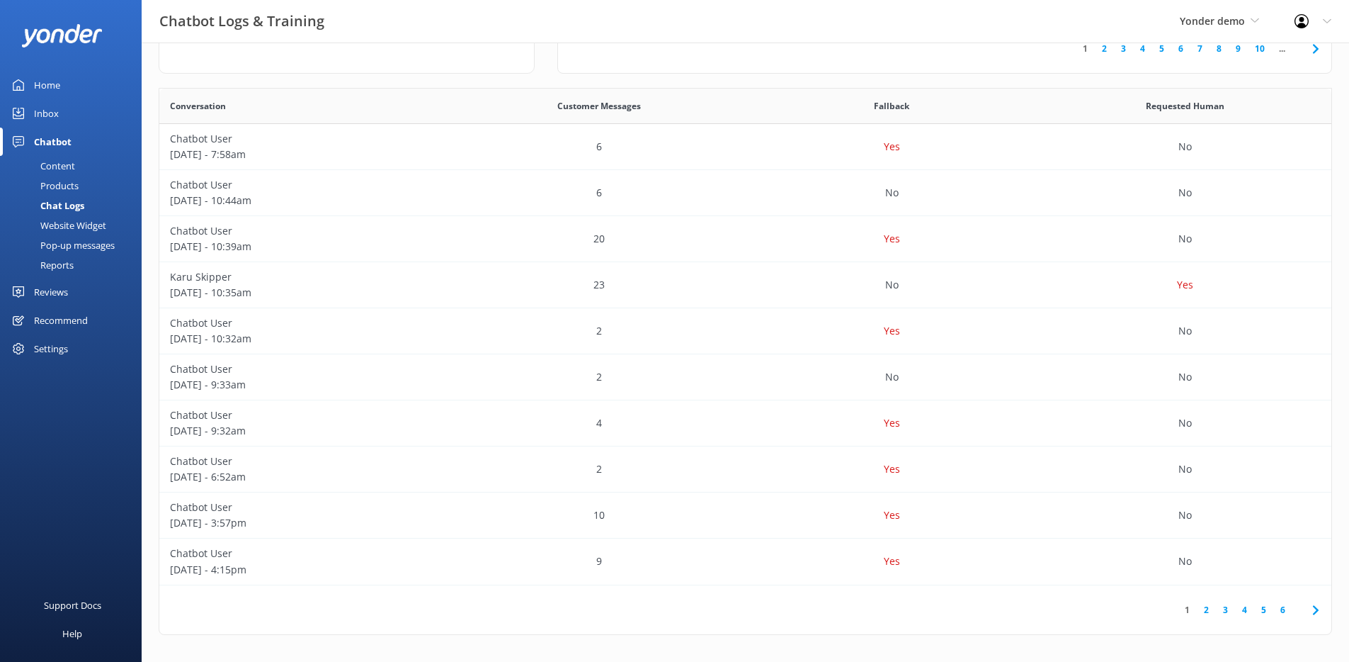
scroll to position [220, 0]
click at [445, 287] on div "Karu Skipper [DATE] - 10:35am" at bounding box center [305, 284] width 293 height 46
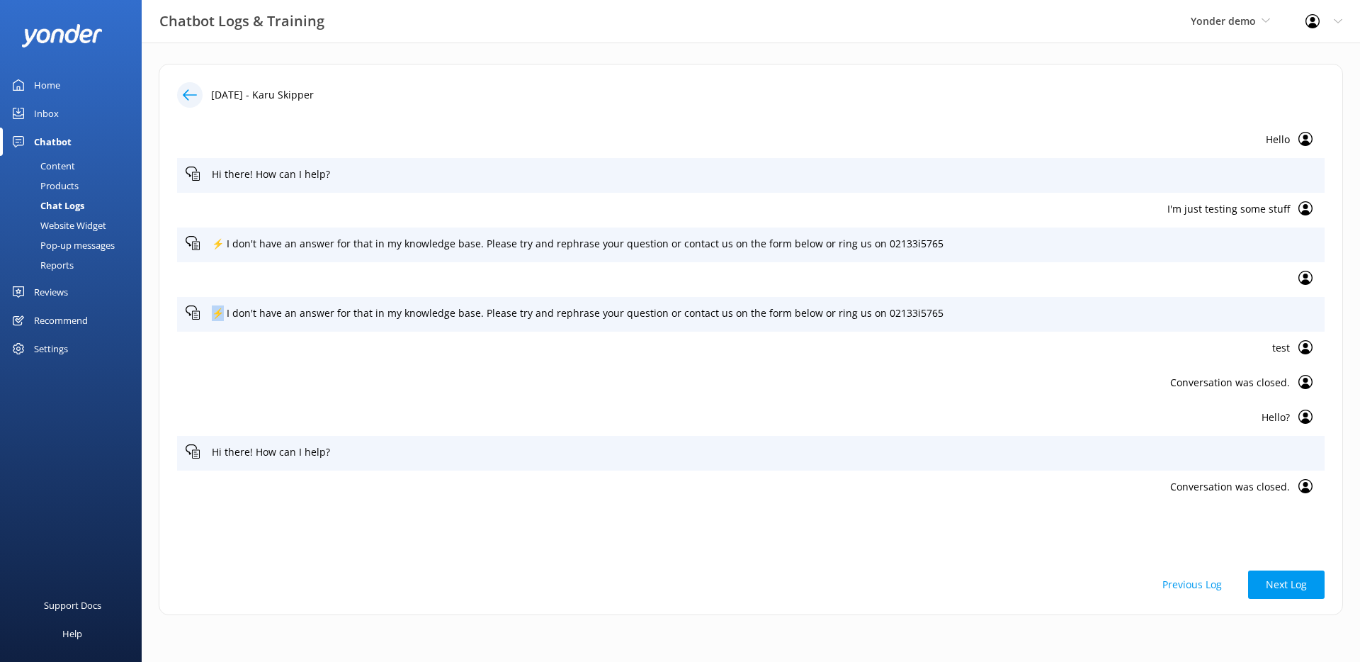
click at [445, 287] on div at bounding box center [751, 279] width 1148 height 35
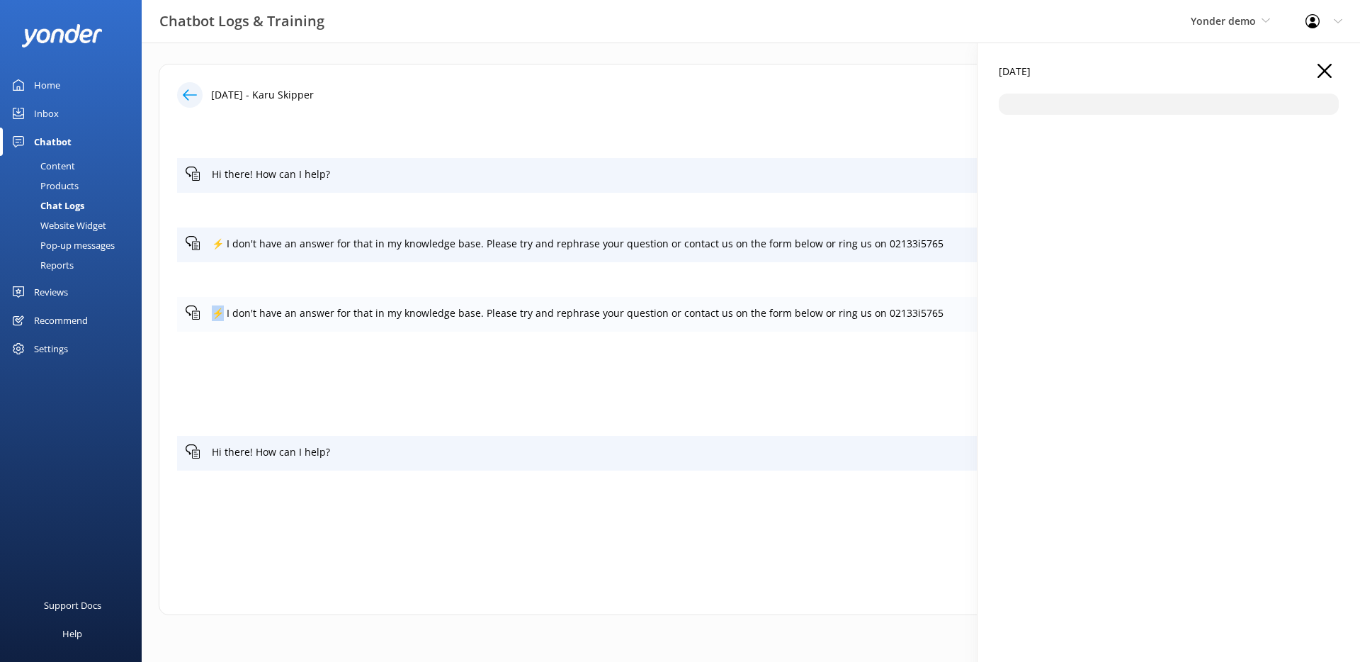
click at [424, 300] on div "⚡ I don't have an answer for that in my knowledge base. Please try and rephrase…" at bounding box center [751, 314] width 1148 height 35
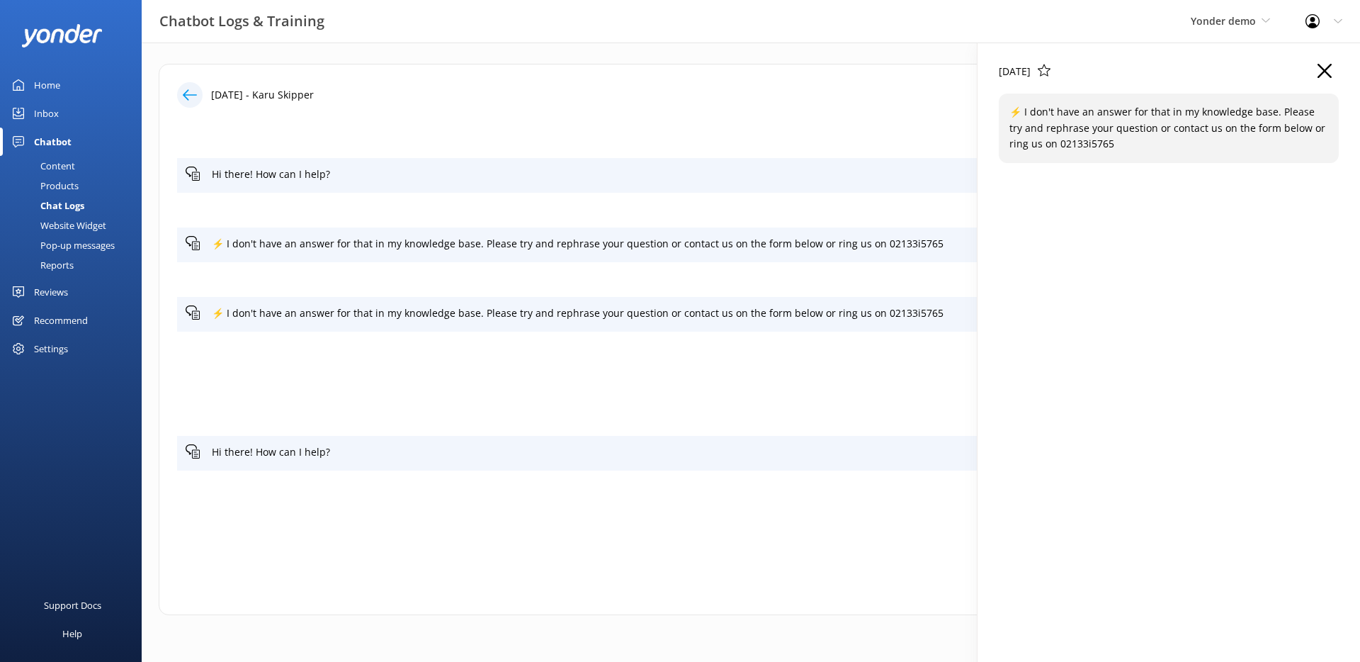
click at [1320, 70] on icon "button" at bounding box center [1325, 71] width 14 height 14
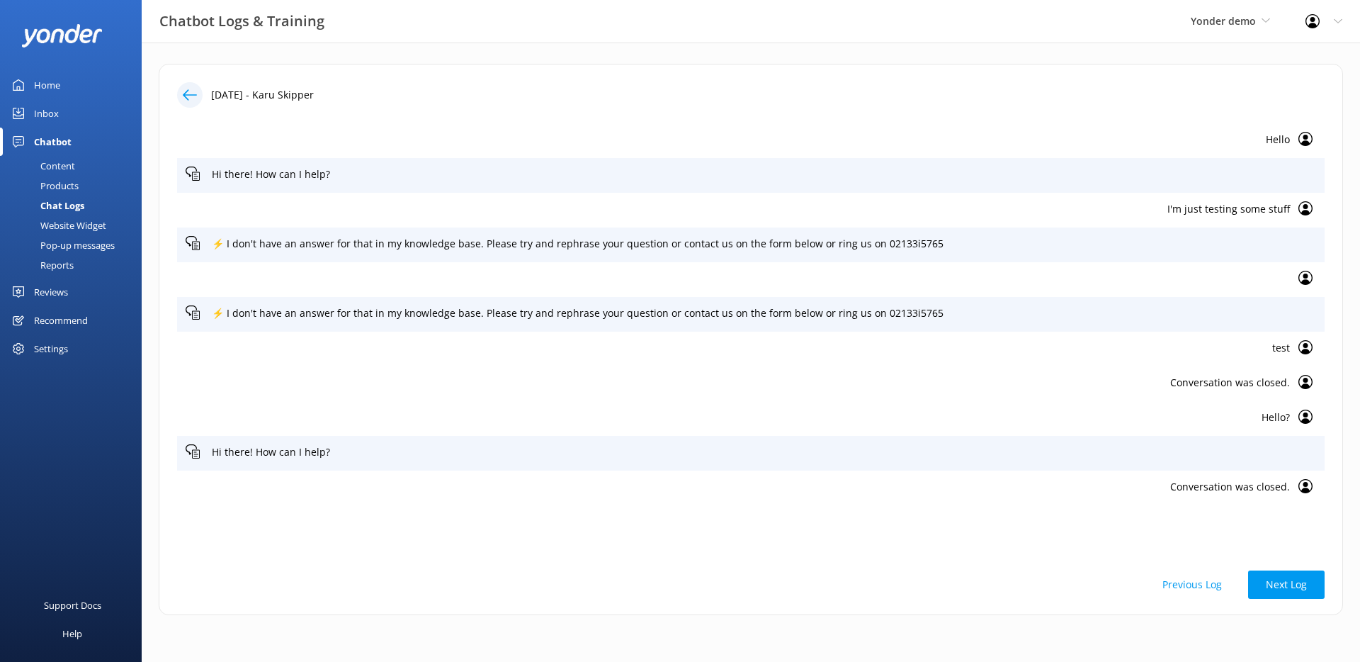
click at [186, 88] on icon at bounding box center [190, 95] width 14 height 14
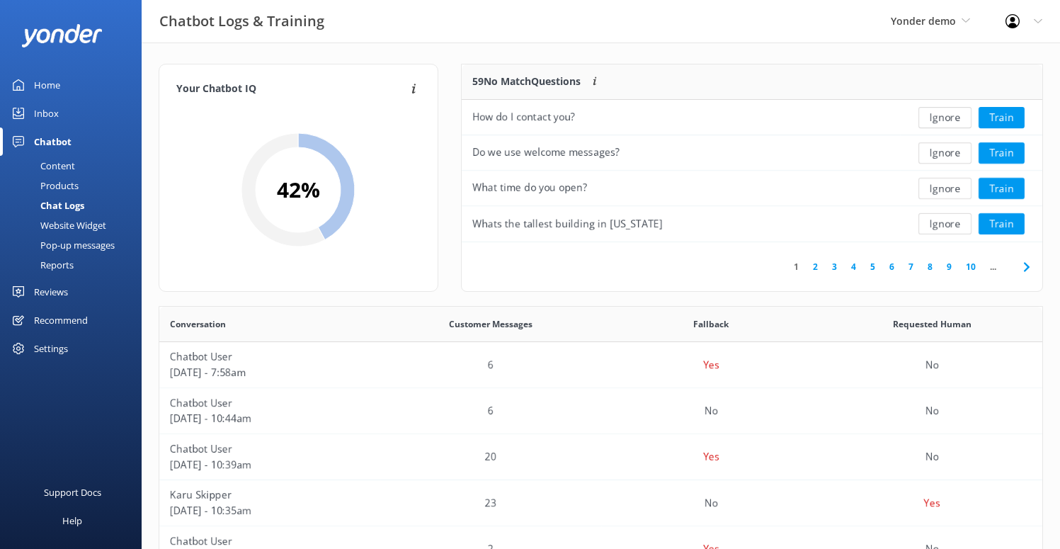
scroll to position [486, 873]
